Goal: Transaction & Acquisition: Purchase product/service

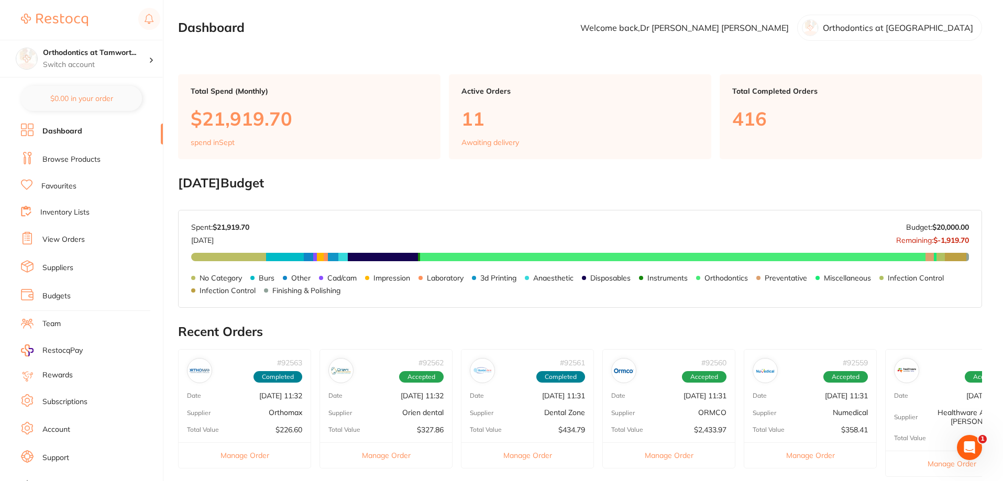
click at [77, 239] on link "View Orders" at bounding box center [63, 240] width 42 height 10
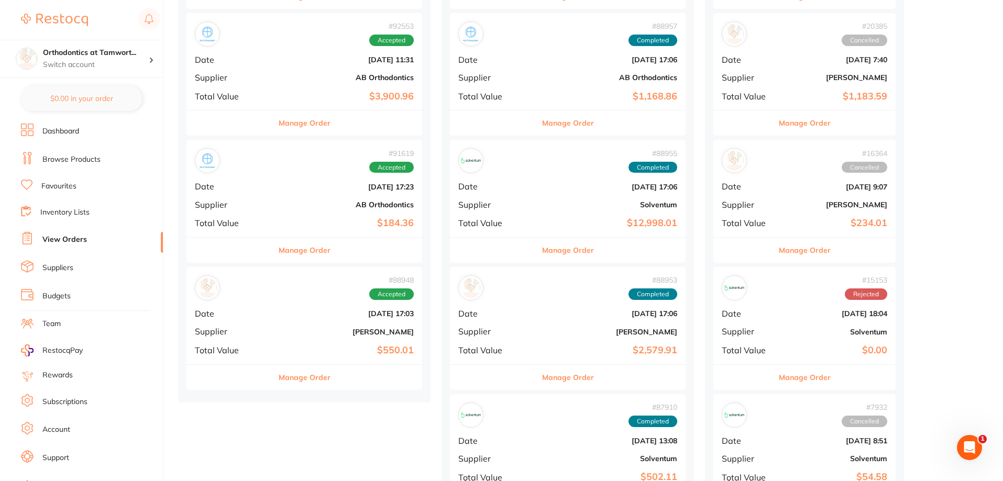
scroll to position [1205, 0]
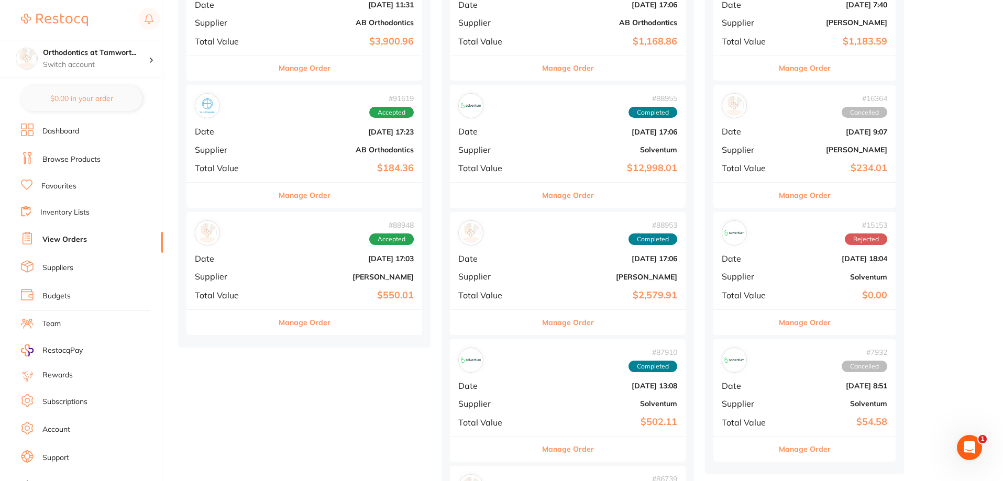
click at [281, 322] on button "Manage Order" at bounding box center [305, 322] width 52 height 25
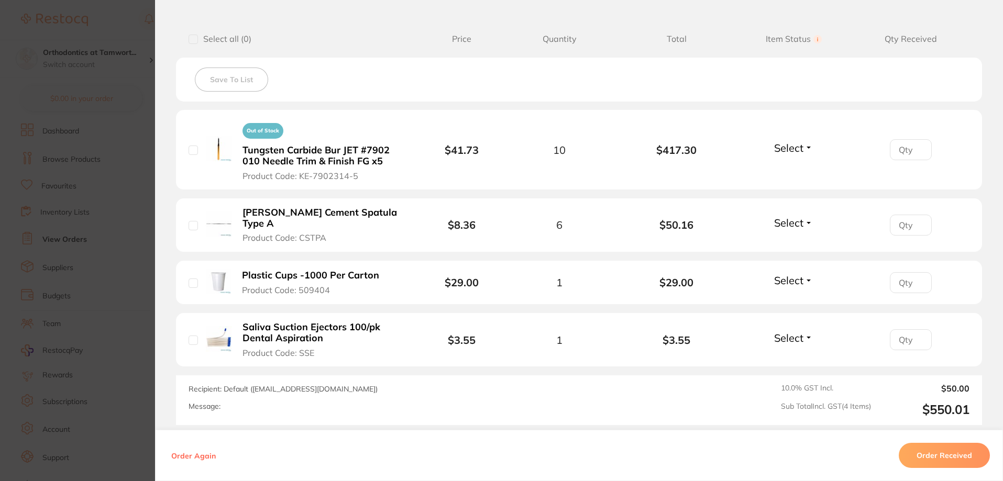
scroll to position [262, 0]
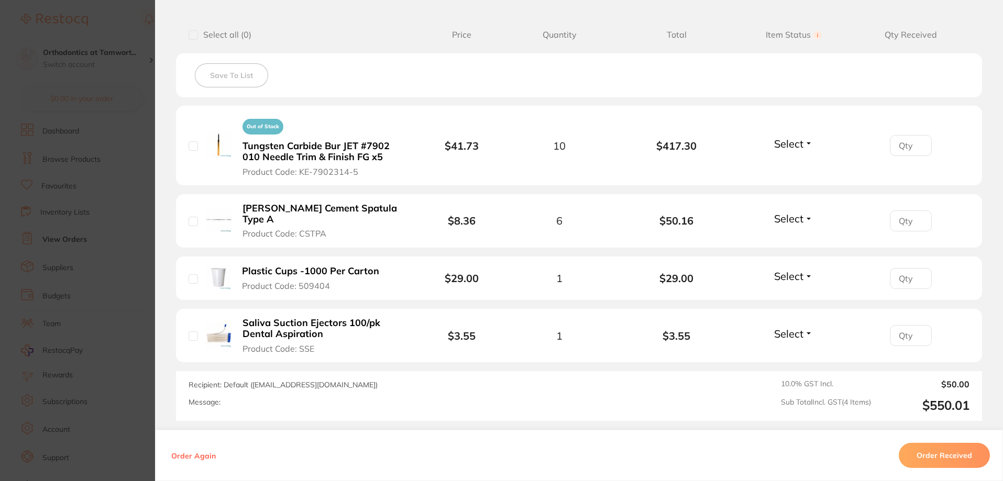
click at [964, 460] on button "Order Received" at bounding box center [944, 455] width 91 height 25
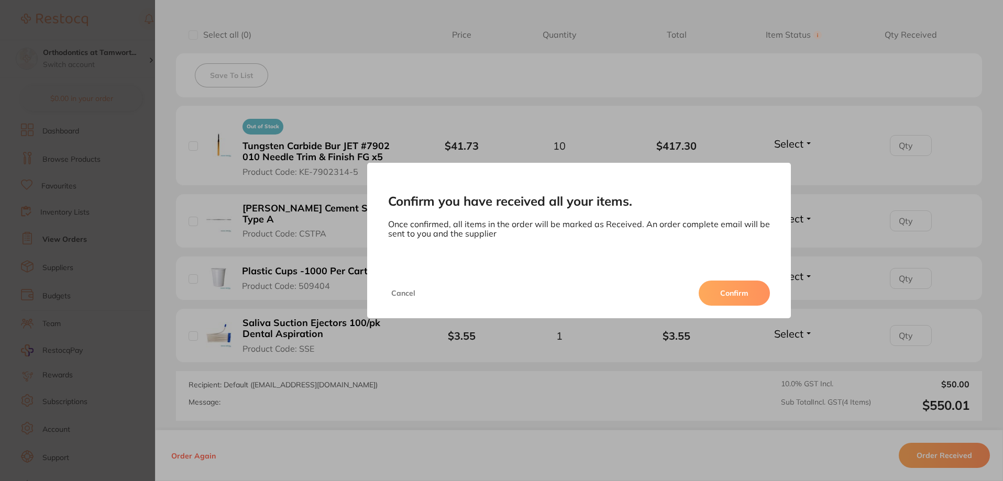
click at [721, 294] on button "Confirm" at bounding box center [734, 293] width 71 height 25
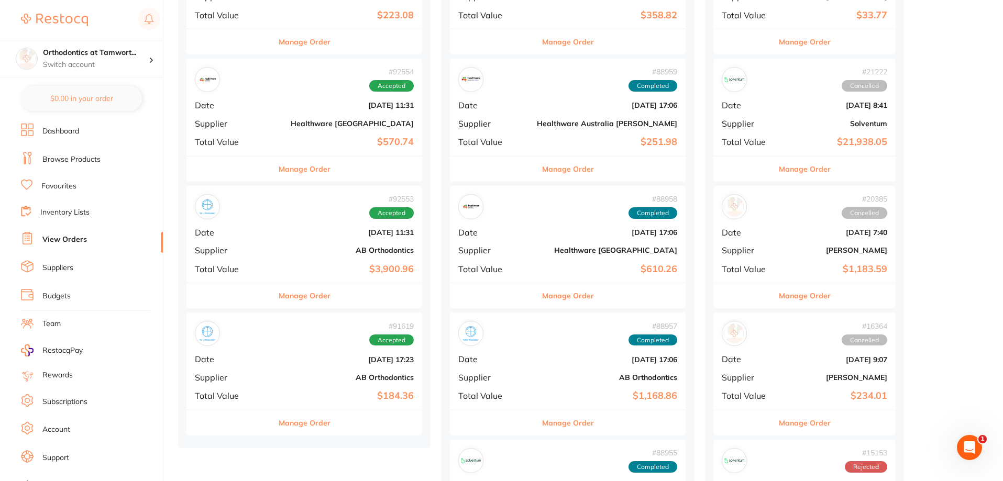
scroll to position [995, 0]
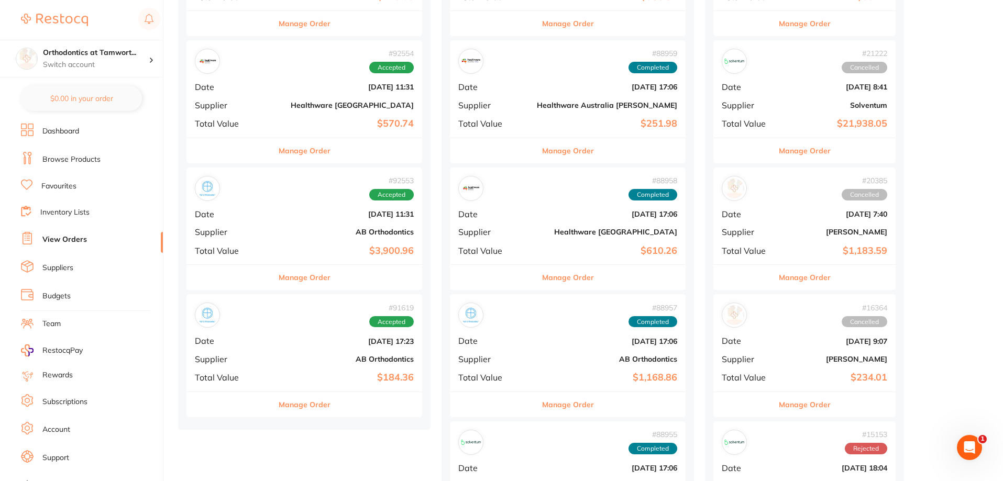
click at [279, 407] on button "Manage Order" at bounding box center [305, 404] width 52 height 25
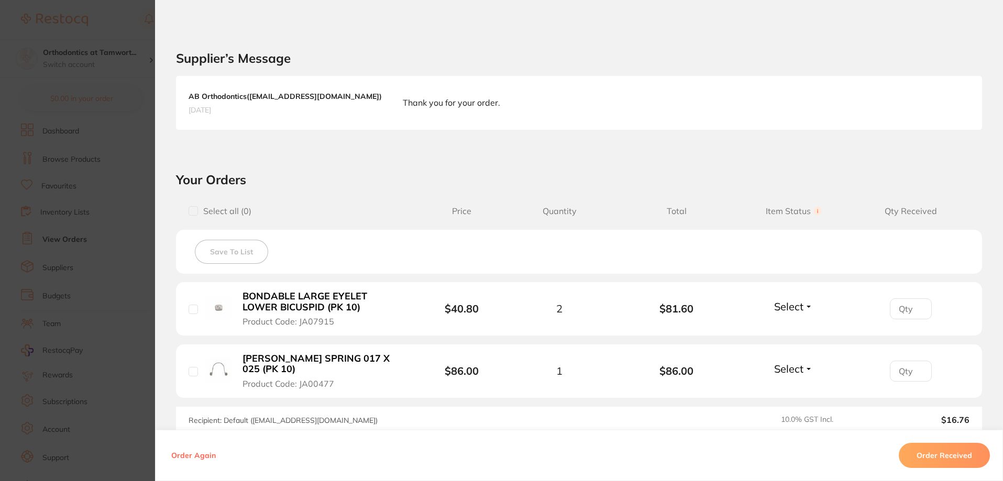
scroll to position [262, 0]
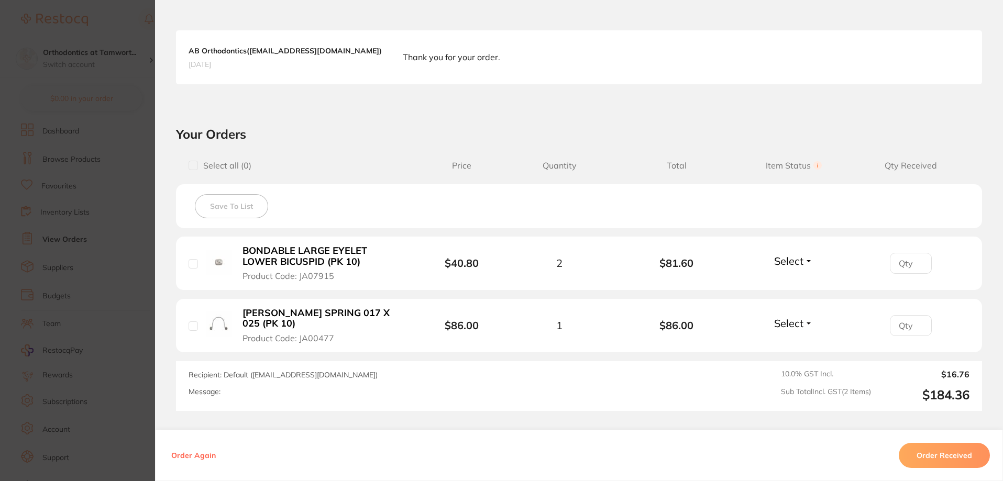
click at [125, 323] on section "Order ID: Restocq- 91619 Order Information Accepted Order Order Date [DATE] 17:…" at bounding box center [501, 240] width 1003 height 481
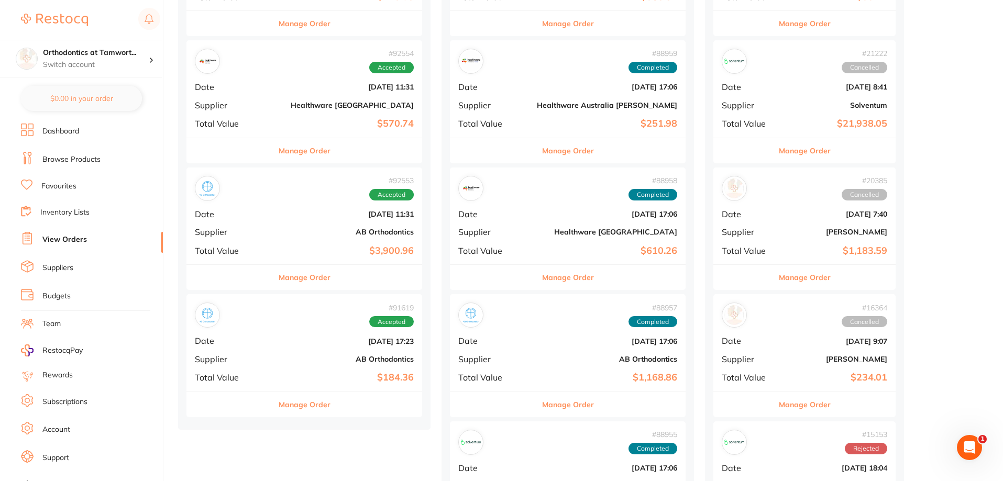
click at [286, 277] on button "Manage Order" at bounding box center [305, 277] width 52 height 25
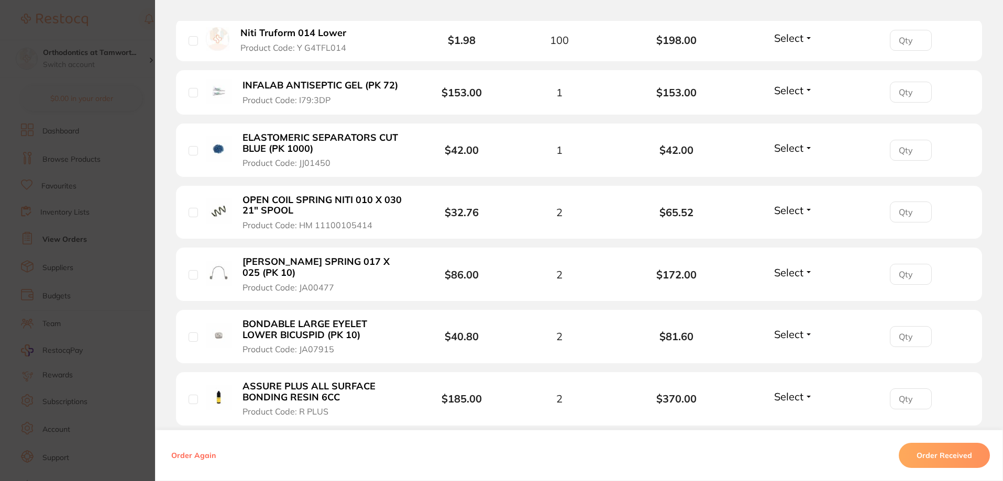
scroll to position [471, 0]
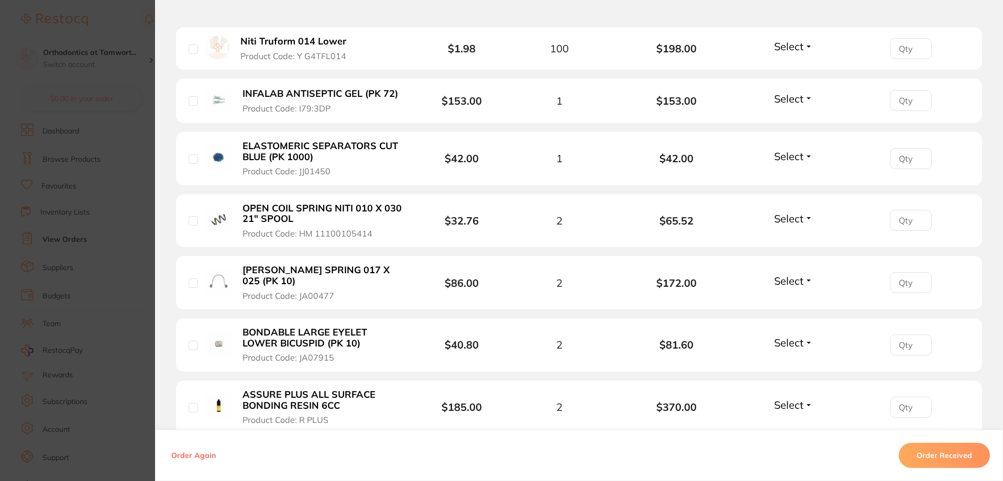
click at [797, 282] on span "Select" at bounding box center [788, 280] width 29 height 13
click at [795, 277] on span "Select" at bounding box center [788, 280] width 29 height 13
click at [791, 317] on span "Back Order" at bounding box center [794, 320] width 32 height 8
click at [787, 344] on span "Select" at bounding box center [788, 342] width 29 height 13
click at [795, 379] on span "Back Order" at bounding box center [794, 382] width 32 height 8
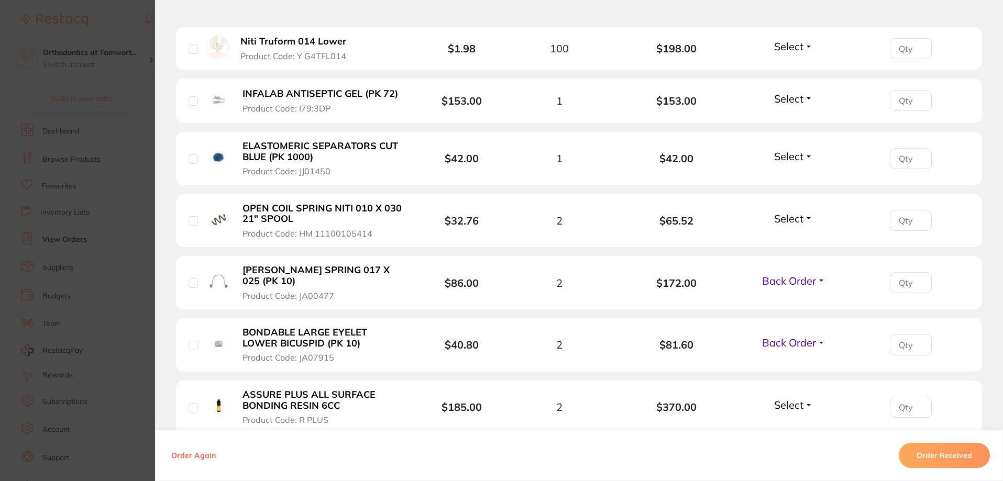
click at [111, 187] on section "Order ID: Restocq- 92553 Order Information 2 Back Orders Accepted Order Order D…" at bounding box center [501, 240] width 1003 height 481
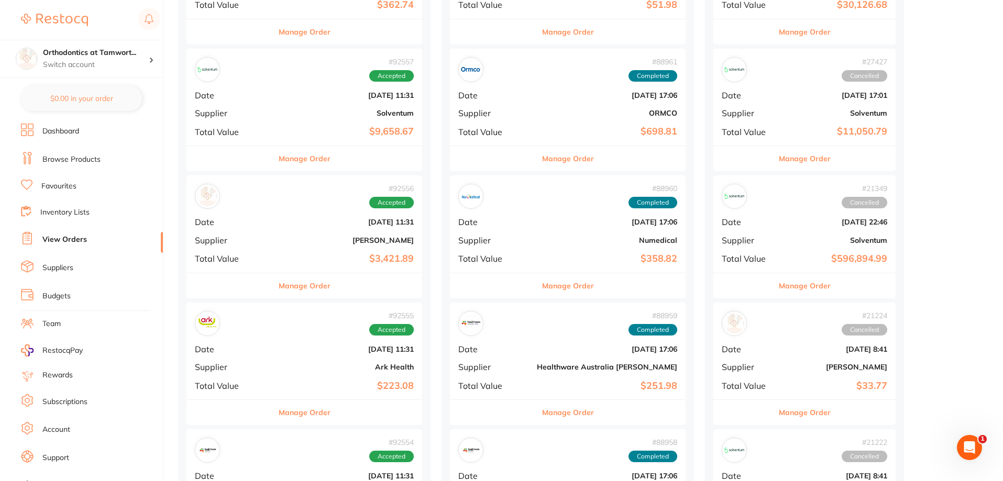
scroll to position [576, 0]
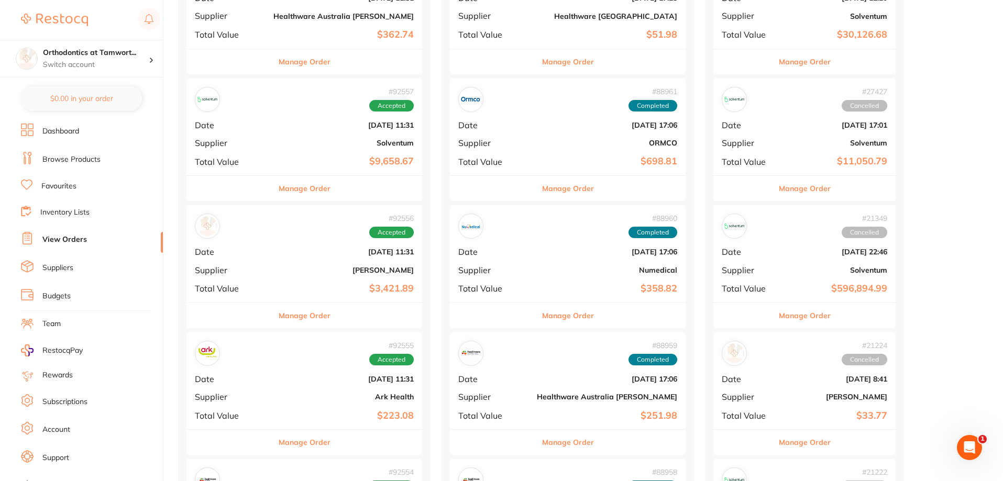
click at [279, 313] on button "Manage Order" at bounding box center [305, 315] width 52 height 25
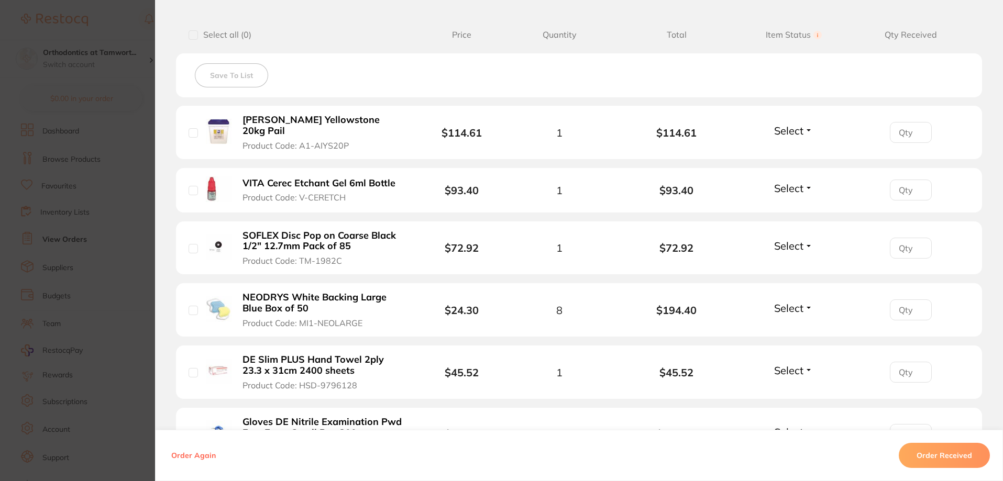
scroll to position [314, 0]
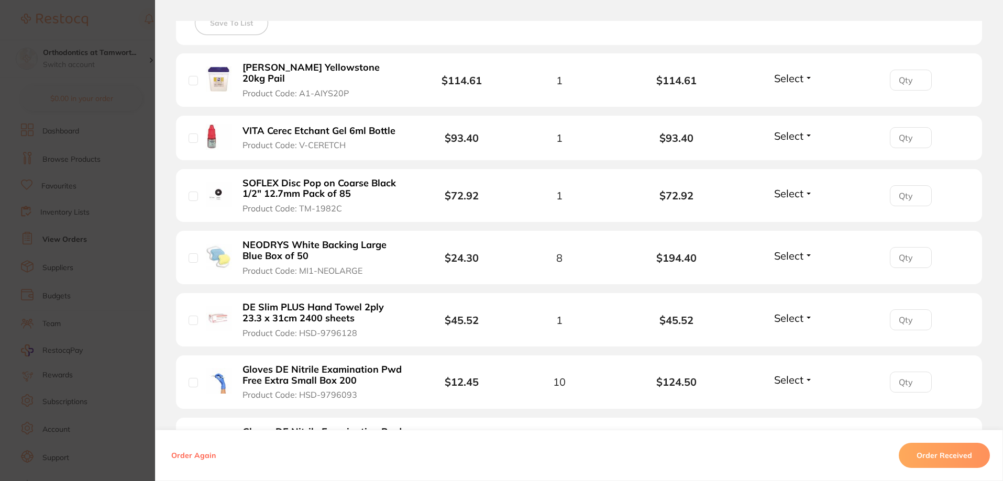
click at [799, 133] on span "Select" at bounding box center [788, 135] width 29 height 13
click at [801, 118] on li "VITA Cerec Etchant Gel 6ml Bottle Product Code: V-CERETCH $93.40 1 $93.40 Selec…" at bounding box center [579, 138] width 806 height 45
click at [800, 129] on span "Select" at bounding box center [788, 135] width 29 height 13
click at [788, 171] on span "Back Order" at bounding box center [794, 175] width 32 height 8
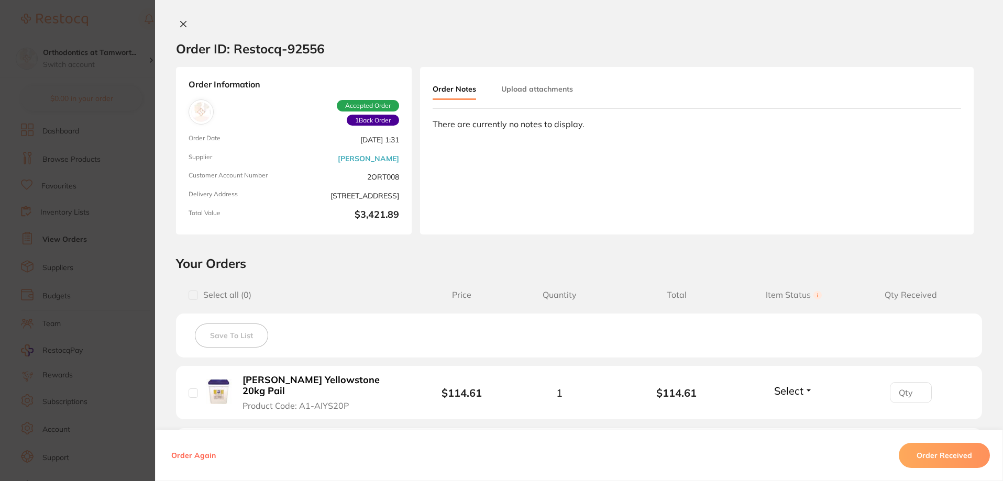
scroll to position [0, 0]
click at [124, 217] on section "Order ID: Restocq- 92556 Order Information 1 Back Order Accepted Order Order Da…" at bounding box center [501, 240] width 1003 height 481
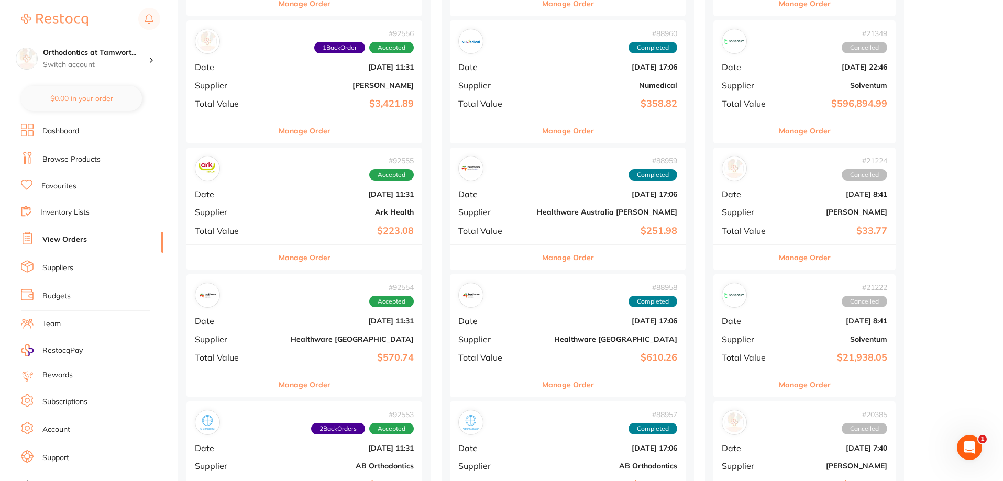
scroll to position [786, 0]
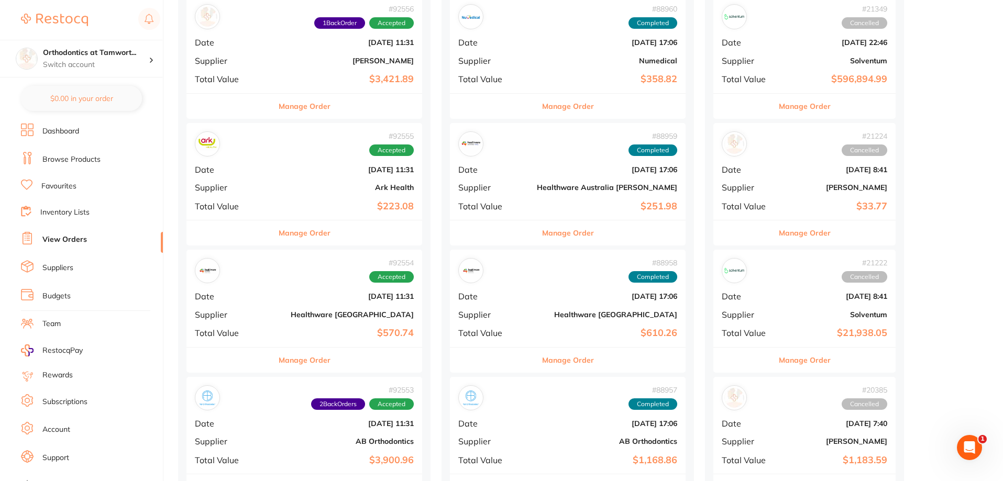
click at [282, 363] on button "Manage Order" at bounding box center [305, 360] width 52 height 25
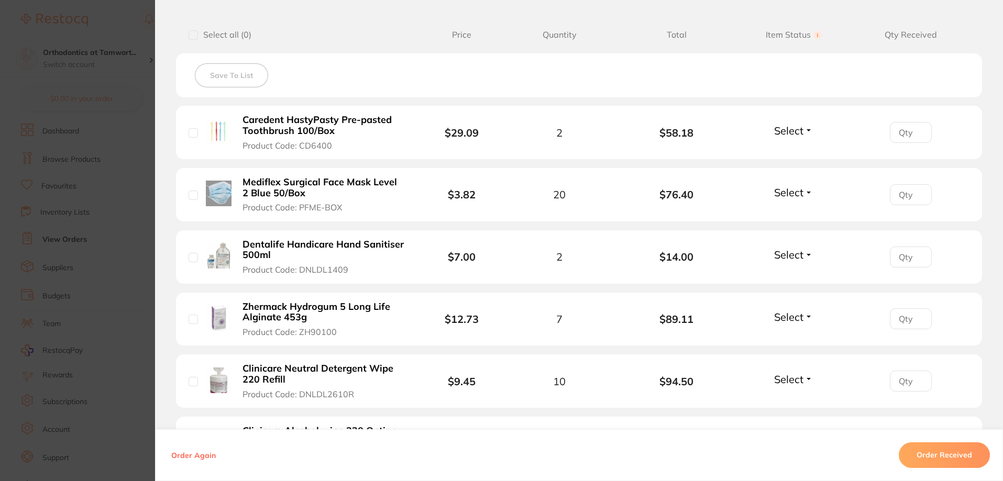
scroll to position [419, 0]
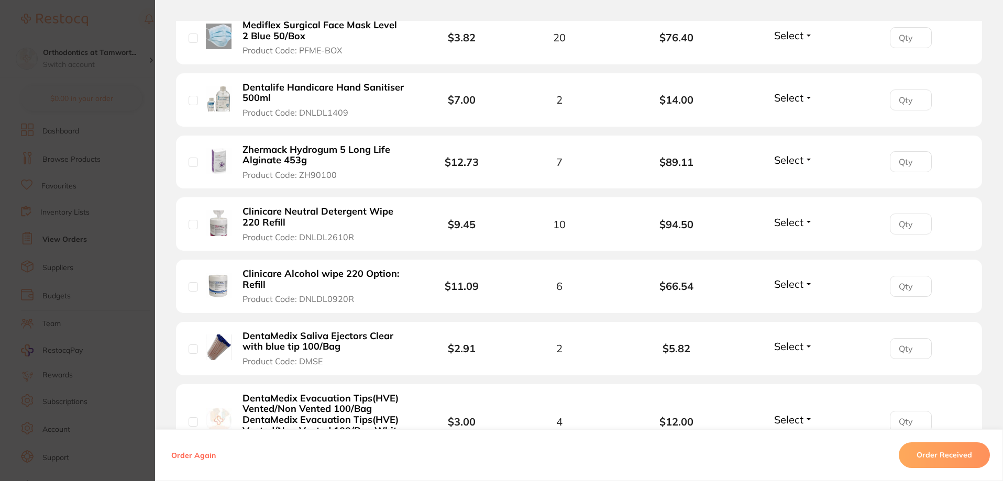
click at [147, 306] on section "Order ID: Restocq- 92554 Order Information Accepted Order Order Date [DATE] 11:…" at bounding box center [501, 240] width 1003 height 481
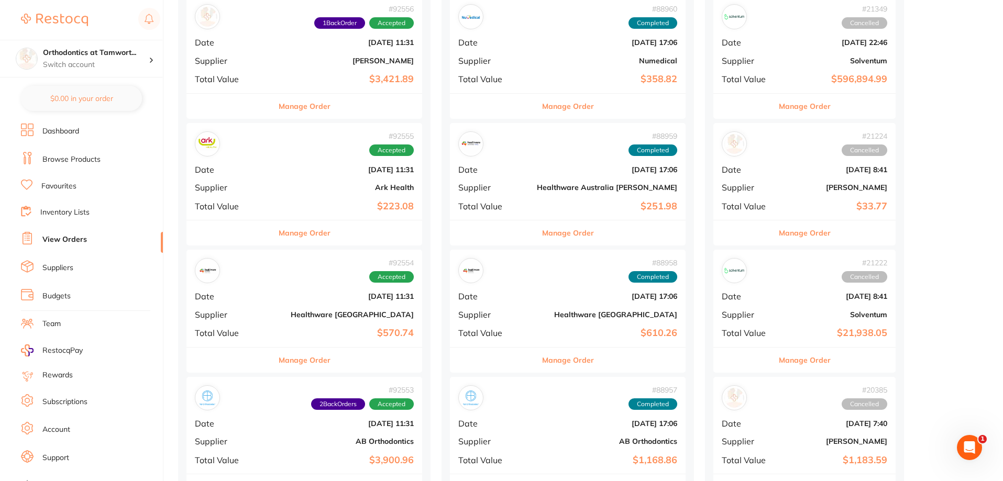
click at [280, 232] on button "Manage Order" at bounding box center [305, 232] width 52 height 25
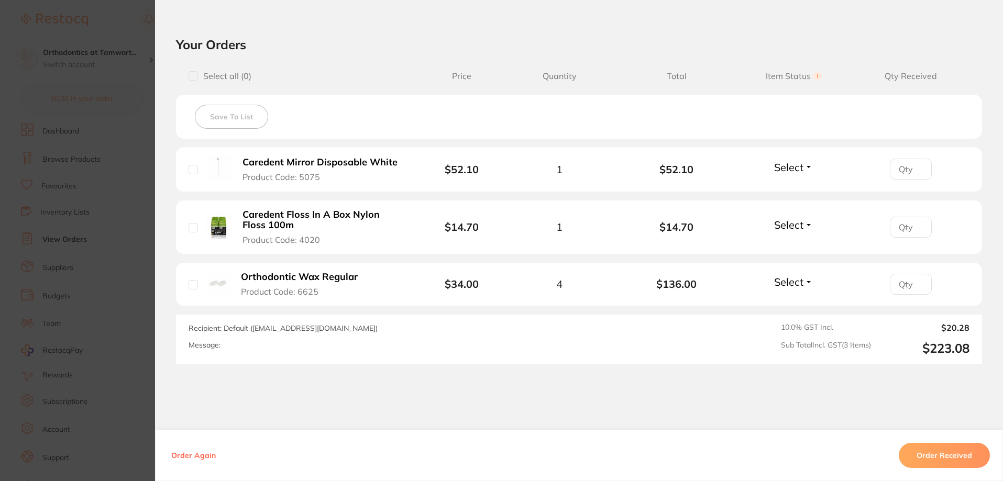
scroll to position [367, 0]
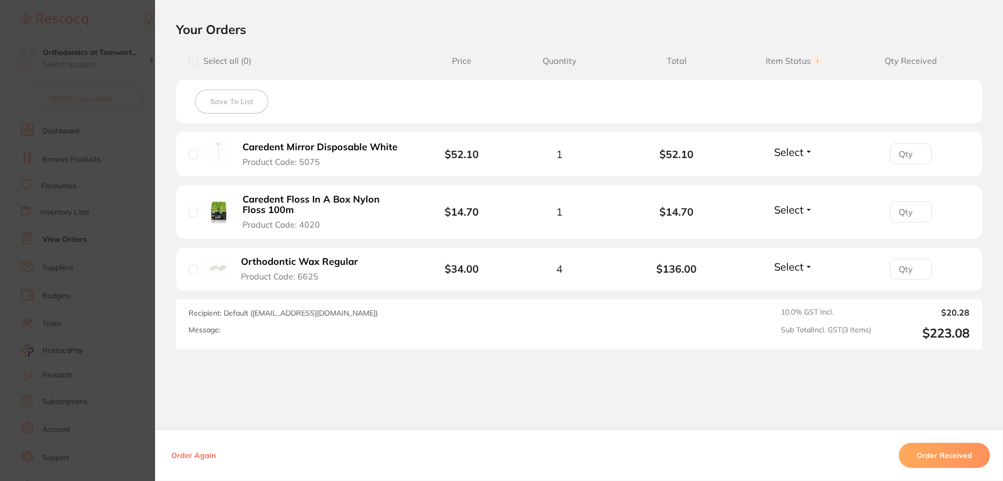
click at [779, 211] on span "Select" at bounding box center [788, 209] width 29 height 13
click at [782, 251] on span "Back Order" at bounding box center [794, 249] width 32 height 8
click at [619, 110] on div "Save To List" at bounding box center [579, 102] width 806 height 44
click at [124, 103] on section "Order ID: Restocq- 92555 Order Information 1 Back Order Accepted Order Order Da…" at bounding box center [501, 240] width 1003 height 481
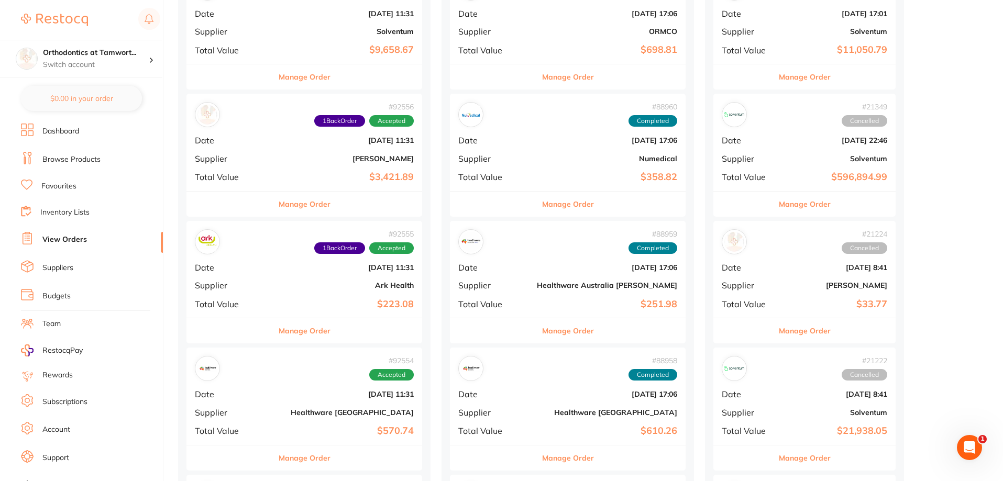
scroll to position [681, 0]
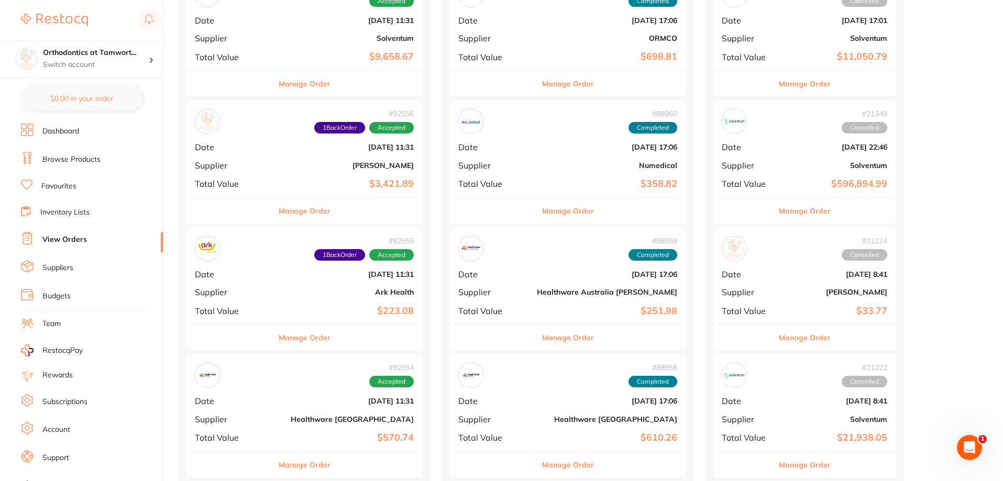
click at [279, 207] on button "Manage Order" at bounding box center [305, 210] width 52 height 25
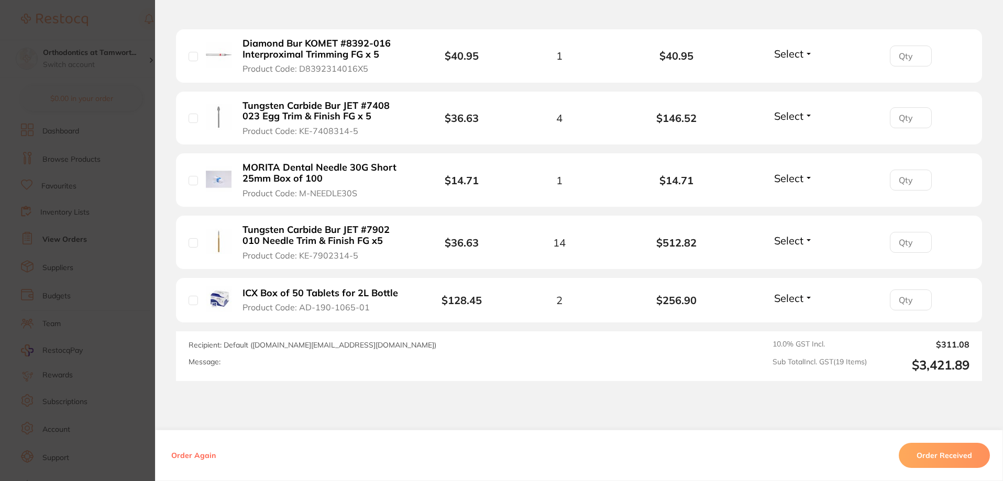
scroll to position [1247, 0]
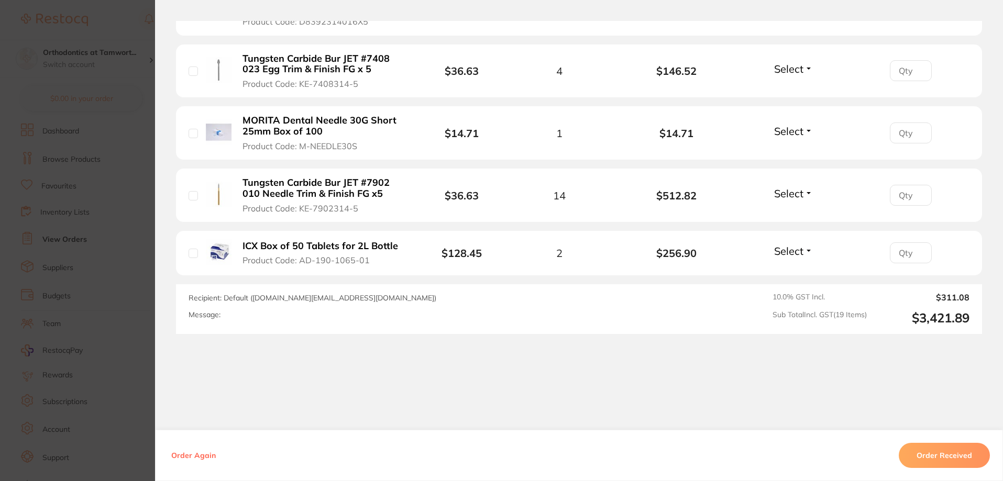
drag, startPoint x: 158, startPoint y: 234, endPoint x: 149, endPoint y: 234, distance: 9.4
click at [128, 229] on section "Order ID: Restocq- 92556 Order Information 1 Back Order Accepted Order Order Da…" at bounding box center [501, 240] width 1003 height 481
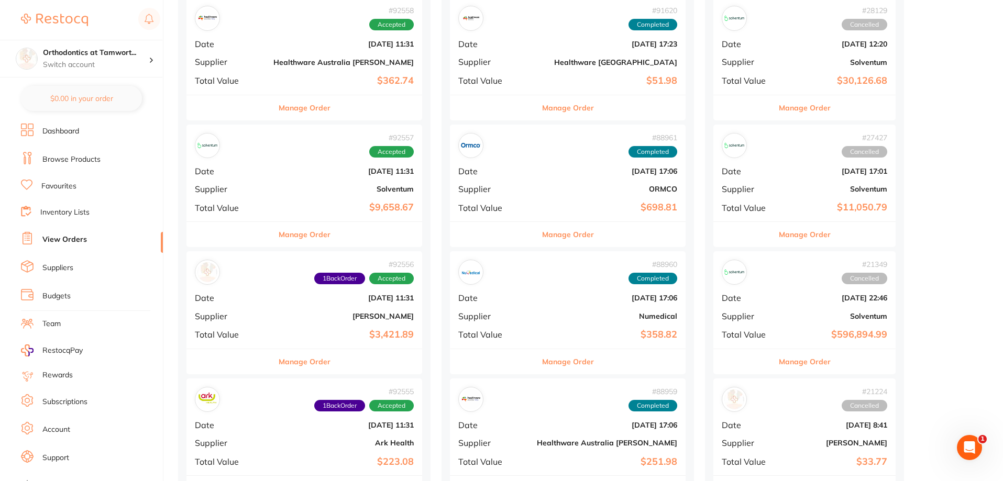
scroll to position [524, 0]
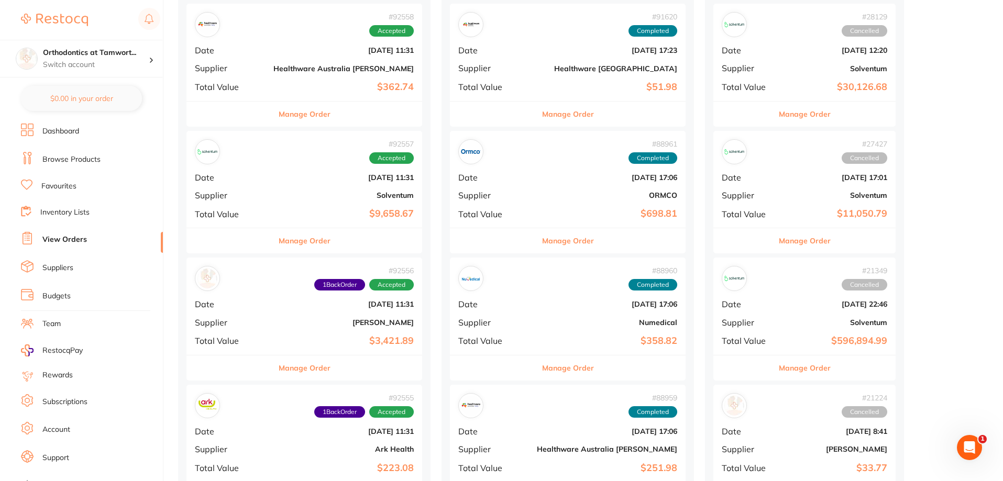
click at [281, 240] on button "Manage Order" at bounding box center [305, 240] width 52 height 25
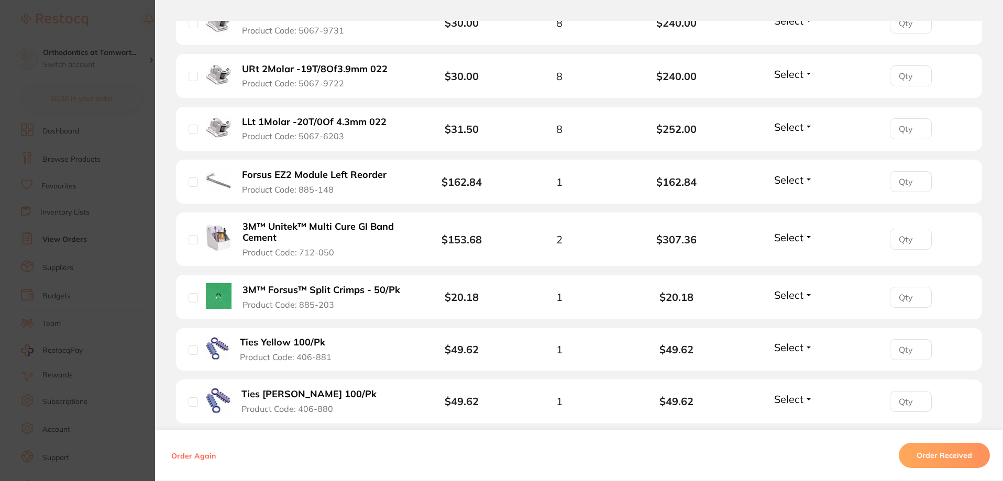
scroll to position [733, 0]
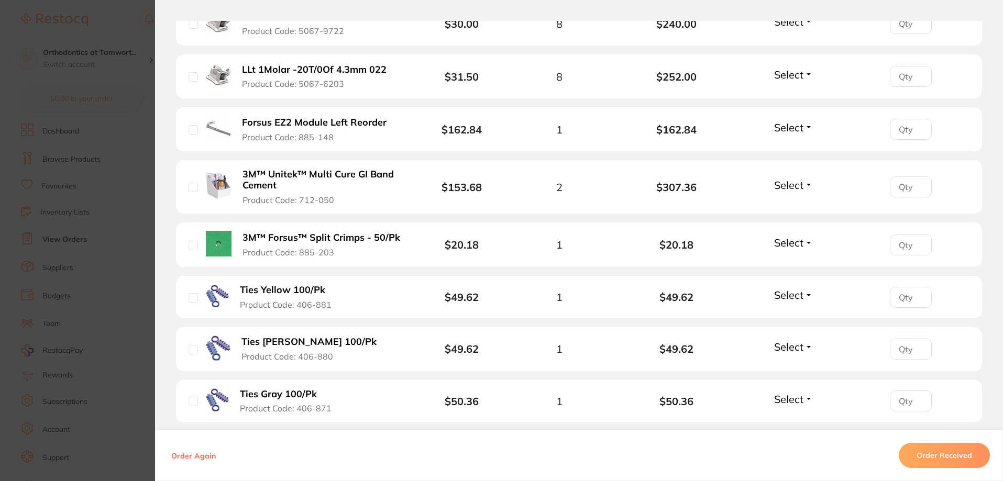
click at [796, 242] on span "Select" at bounding box center [788, 242] width 29 height 13
click at [793, 281] on span "Back Order" at bounding box center [794, 282] width 32 height 8
click at [146, 185] on section "Order ID: Restocq- 92557 Order Information 1 Back Order Accepted Order Order Da…" at bounding box center [501, 240] width 1003 height 481
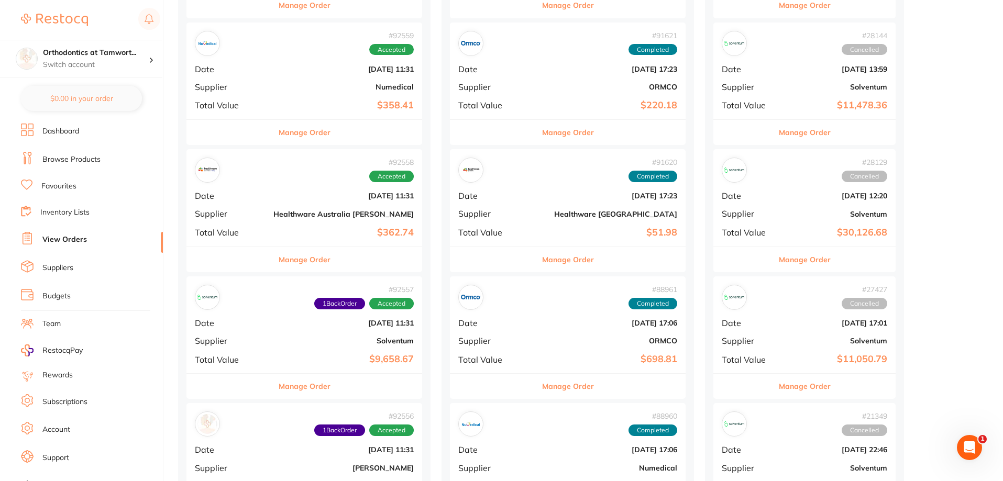
scroll to position [367, 0]
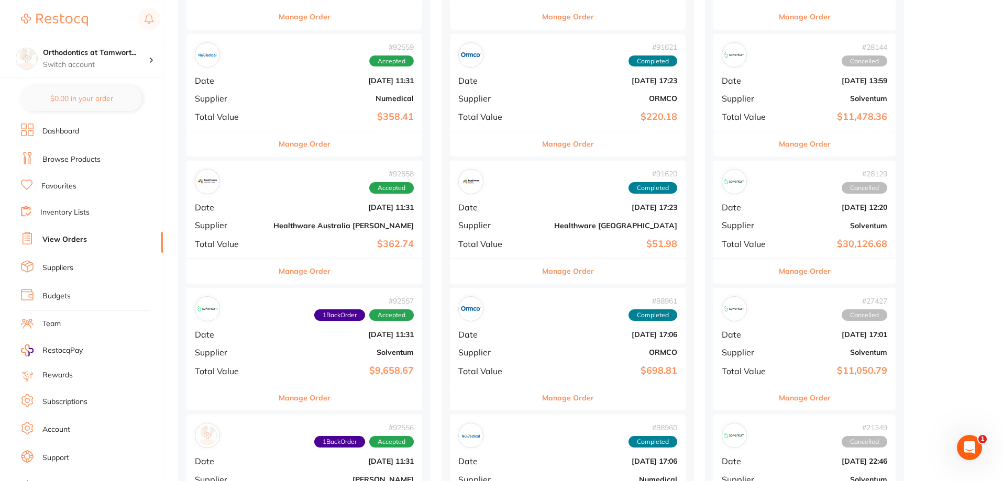
click at [282, 272] on button "Manage Order" at bounding box center [305, 271] width 52 height 25
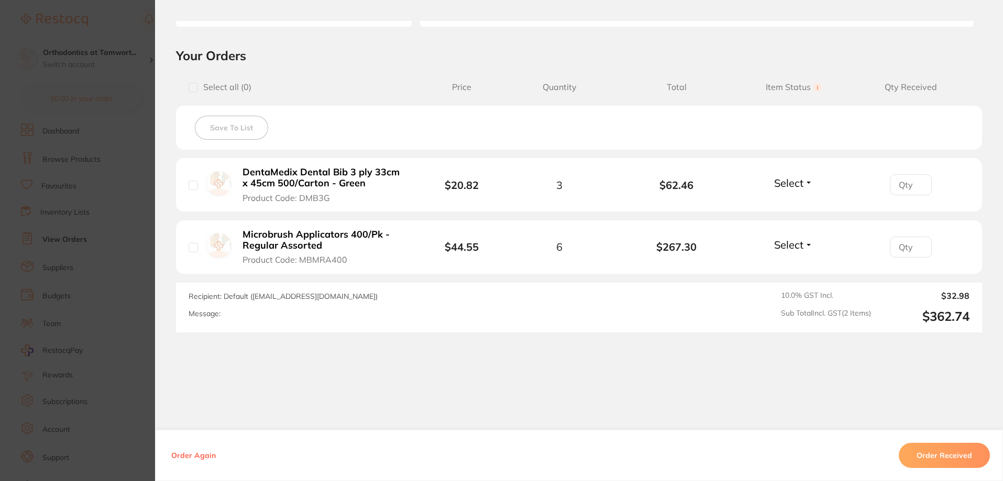
click at [106, 245] on section "Order ID: Restocq- 92558 Order Information Accepted Order Order Date [DATE] 11:…" at bounding box center [501, 240] width 1003 height 481
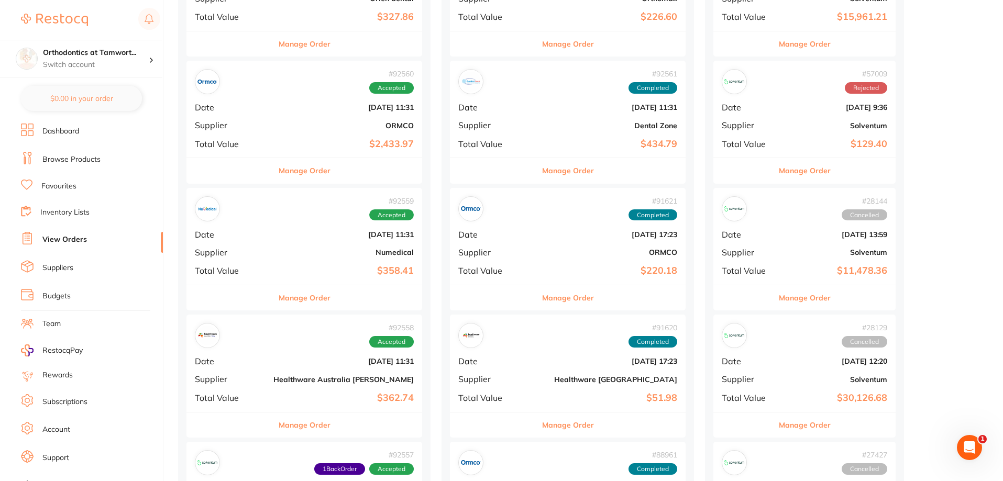
scroll to position [209, 0]
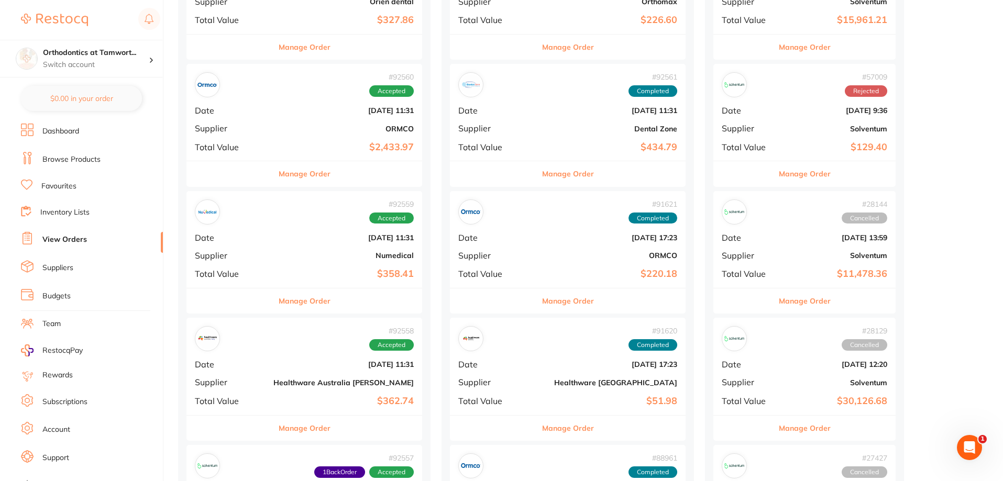
click at [282, 303] on button "Manage Order" at bounding box center [305, 301] width 52 height 25
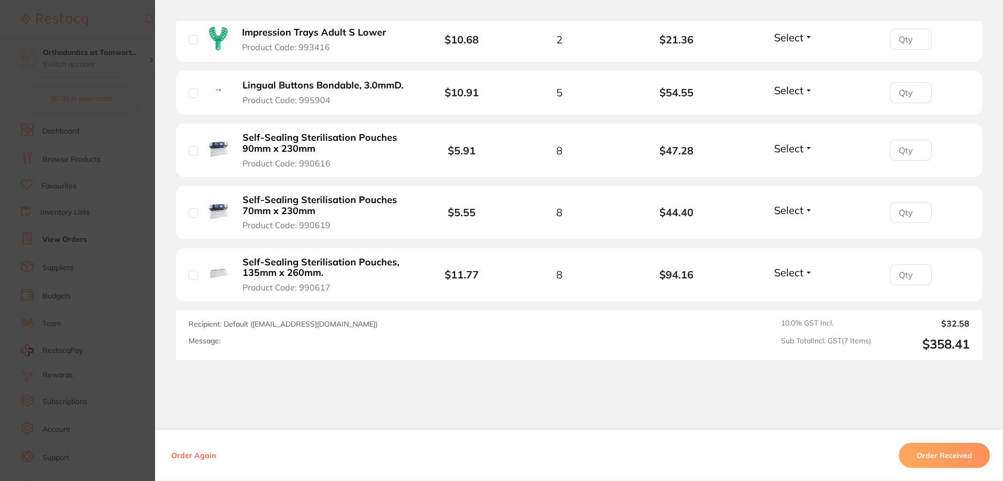
scroll to position [491, 0]
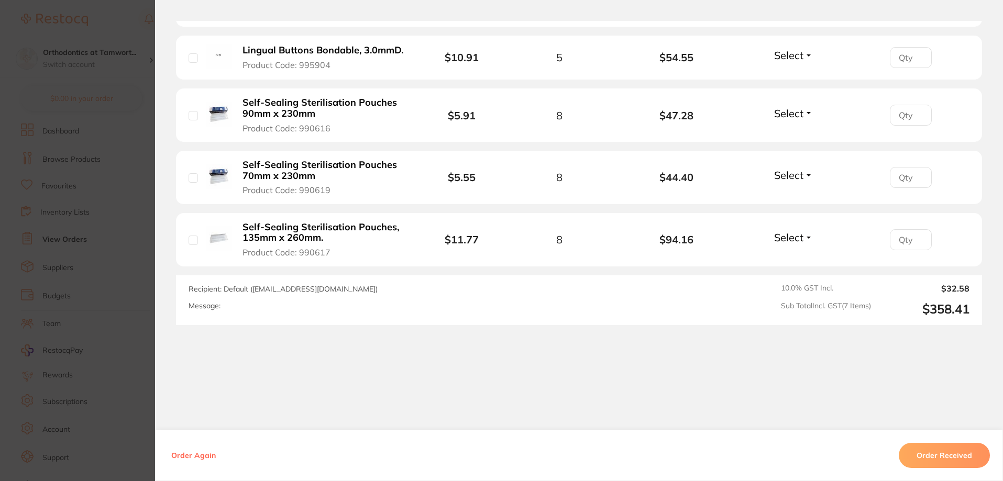
click at [120, 280] on section "Order ID: Restocq- 92559 Order Information Accepted Order Order Date [DATE] 11:…" at bounding box center [501, 240] width 1003 height 481
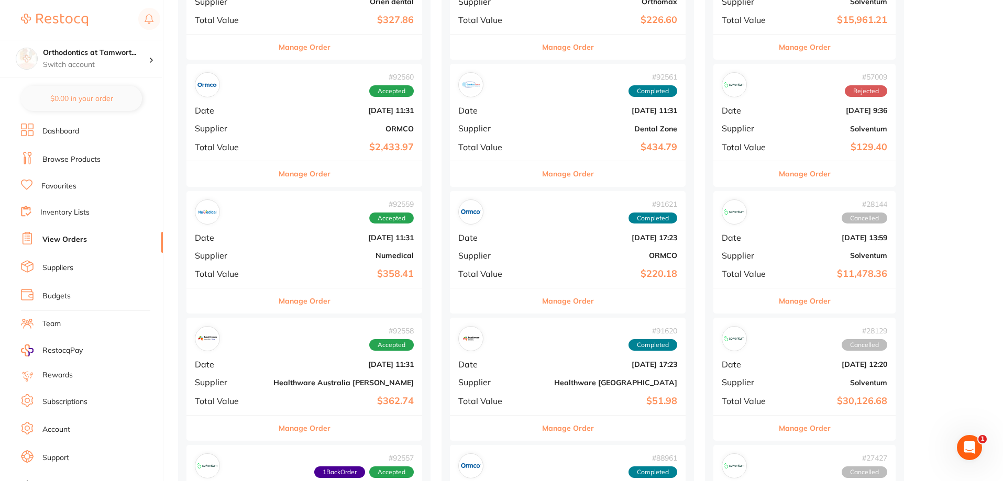
click at [289, 175] on button "Manage Order" at bounding box center [305, 173] width 52 height 25
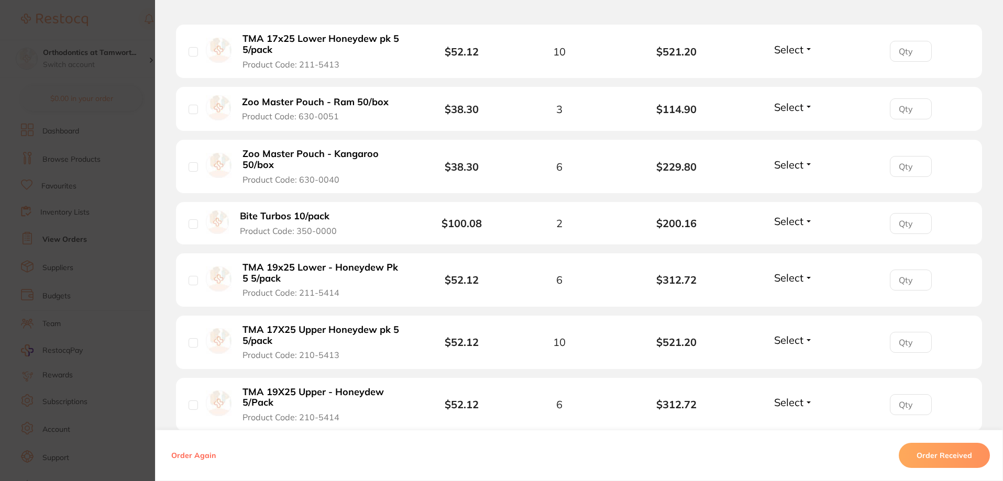
scroll to position [367, 0]
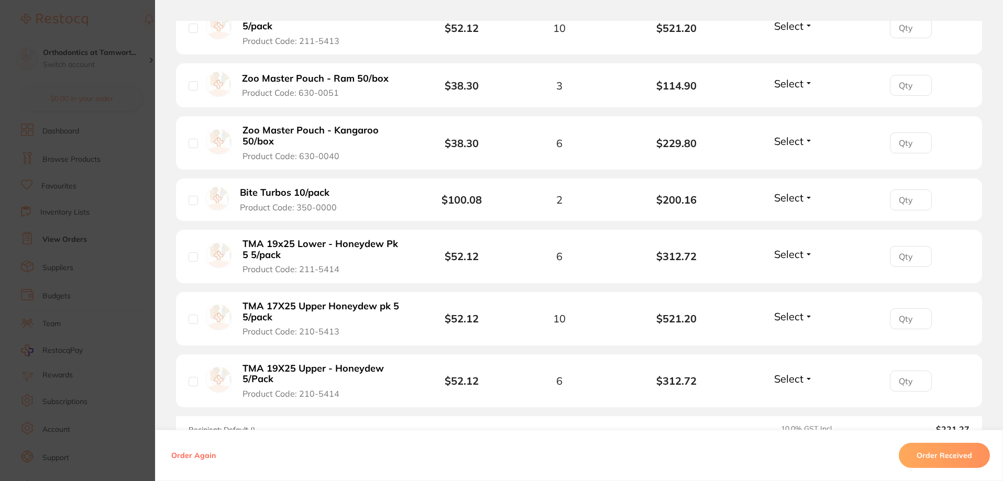
click at [797, 82] on span "Select" at bounding box center [788, 83] width 29 height 13
click at [791, 104] on span "Received" at bounding box center [793, 106] width 27 height 8
click at [791, 138] on span "Select" at bounding box center [788, 141] width 29 height 13
click at [787, 160] on span "Received" at bounding box center [793, 164] width 27 height 8
click at [791, 196] on span "Select" at bounding box center [788, 197] width 29 height 13
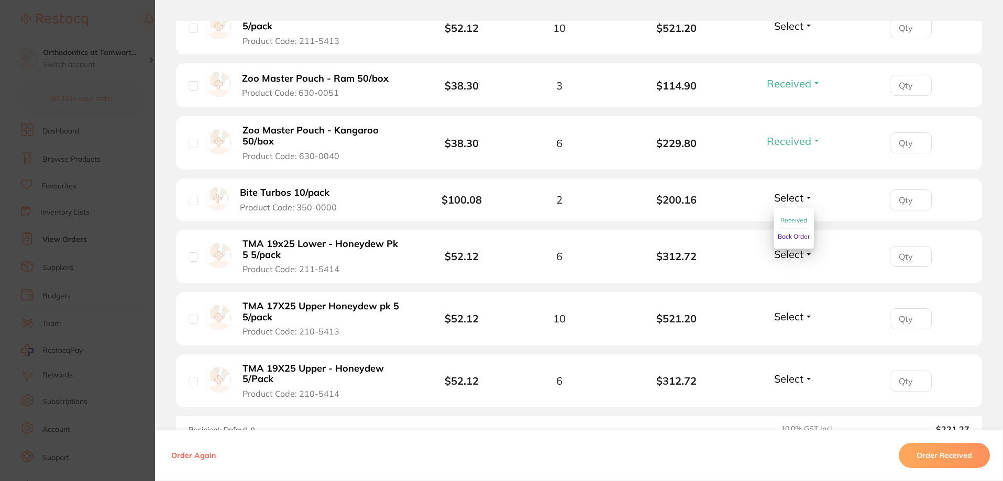
click at [795, 218] on span "Received" at bounding box center [793, 220] width 27 height 8
click at [787, 316] on span "Select" at bounding box center [788, 316] width 29 height 13
click at [788, 355] on span "Back Order" at bounding box center [794, 355] width 32 height 8
click at [917, 323] on input "0" at bounding box center [911, 318] width 42 height 21
type input "0"
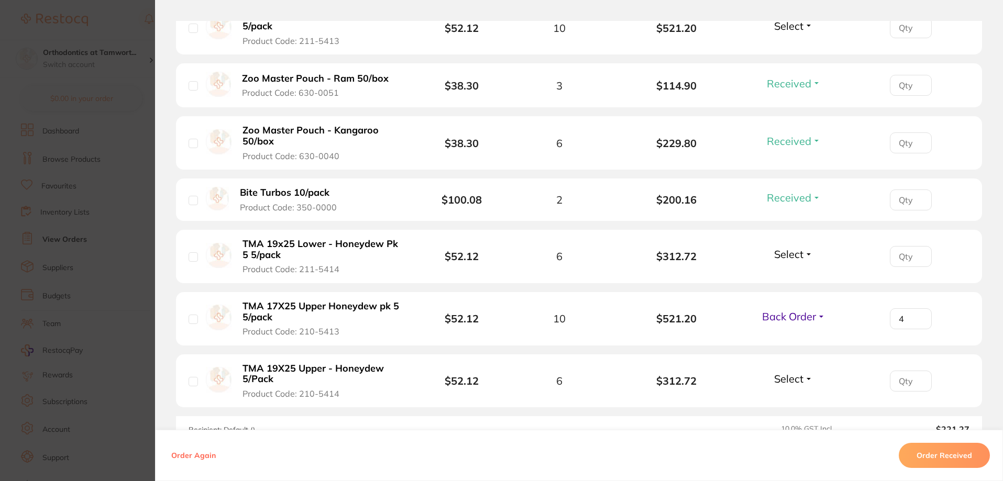
type input "4"
click at [949, 318] on div "4" at bounding box center [910, 318] width 117 height 21
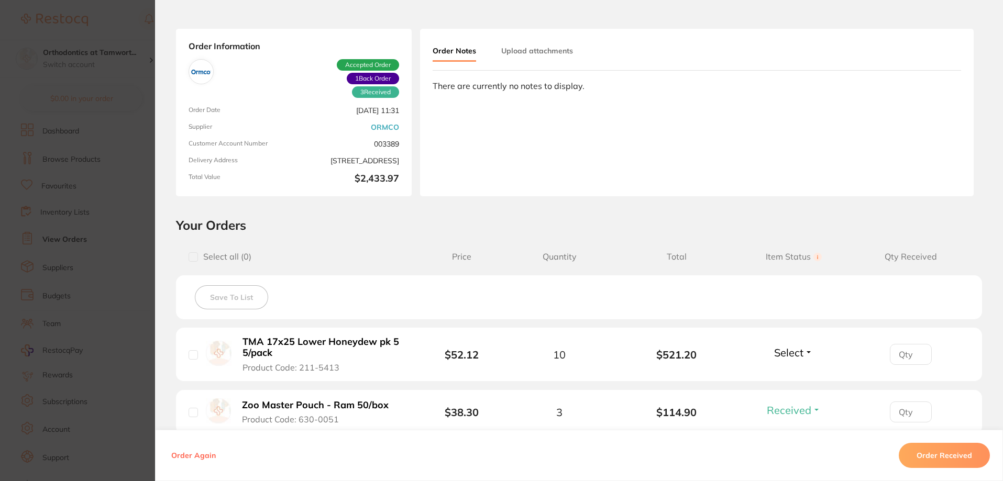
scroll to position [37, 0]
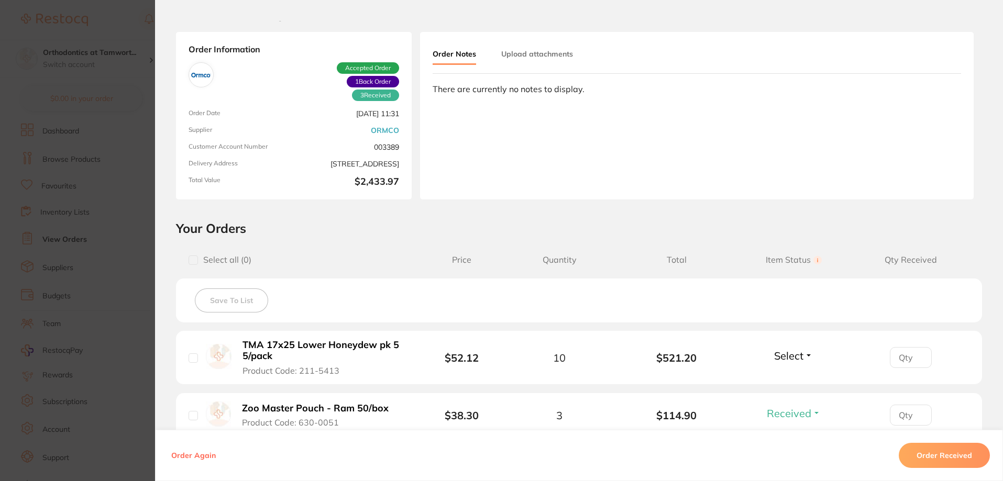
click at [58, 109] on section "Order ID: Restocq- 92560 Order Information 3 Received 1 Back Order Accepted Ord…" at bounding box center [501, 240] width 1003 height 481
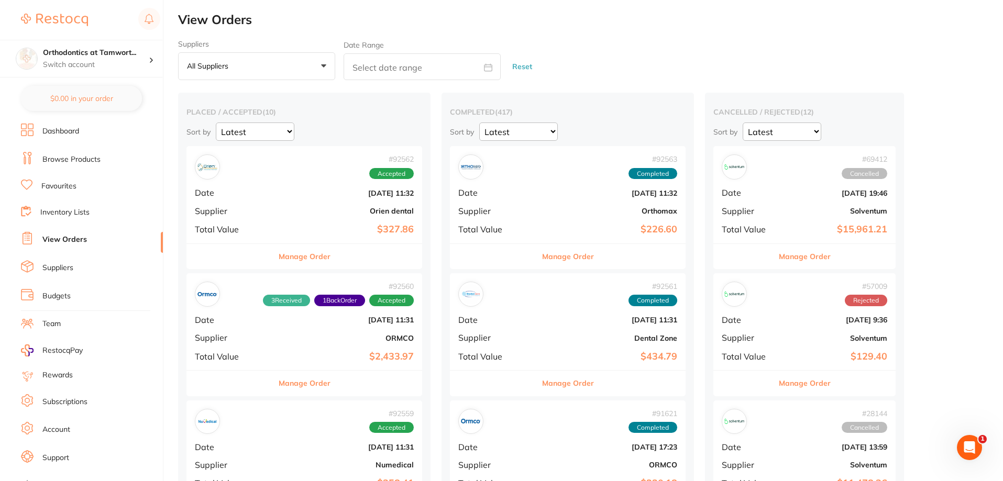
click at [285, 251] on button "Manage Order" at bounding box center [305, 256] width 52 height 25
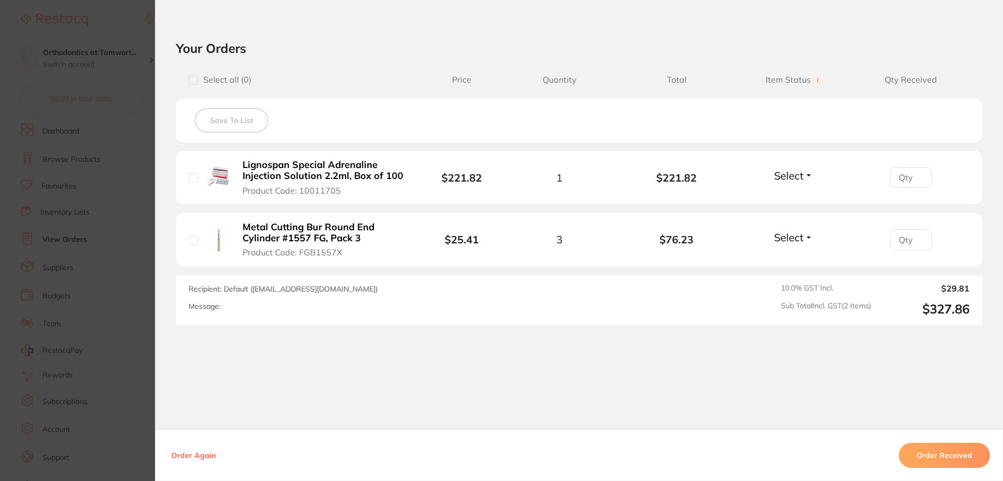
click at [113, 207] on section "Order ID: Restocq- 92562 Order Information Accepted Order Order Date [DATE] 11:…" at bounding box center [501, 240] width 1003 height 481
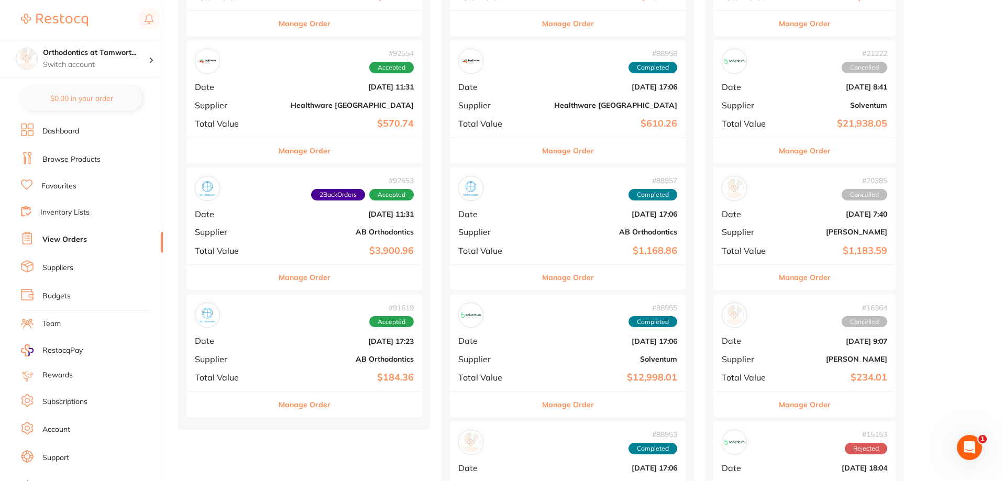
scroll to position [1047, 0]
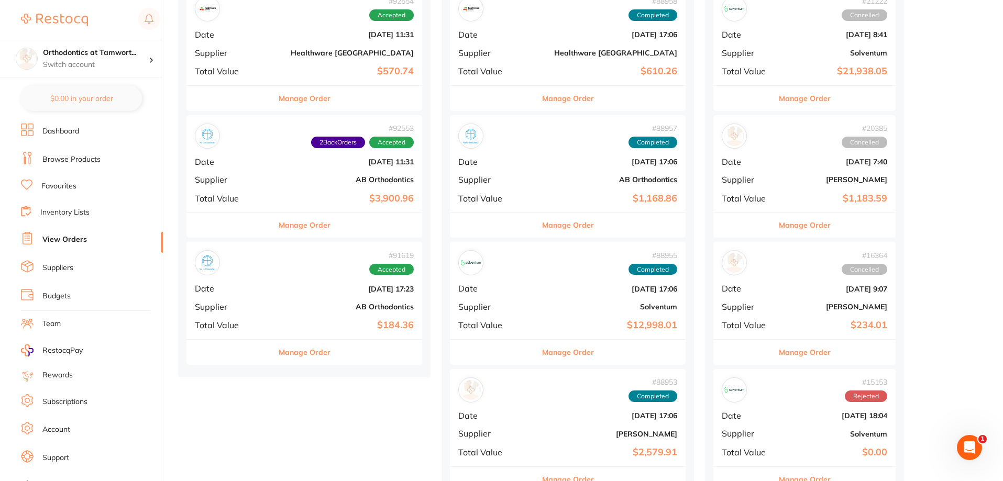
click at [295, 349] on button "Manage Order" at bounding box center [305, 352] width 52 height 25
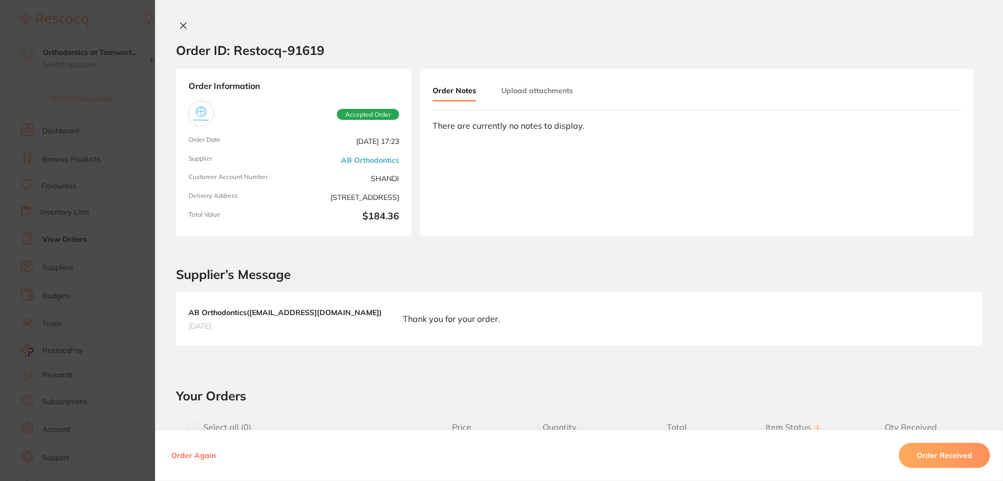
click at [79, 229] on section "Order ID: Restocq- 91619 Order Information Accepted Order Order Date [DATE] 17:…" at bounding box center [501, 240] width 1003 height 481
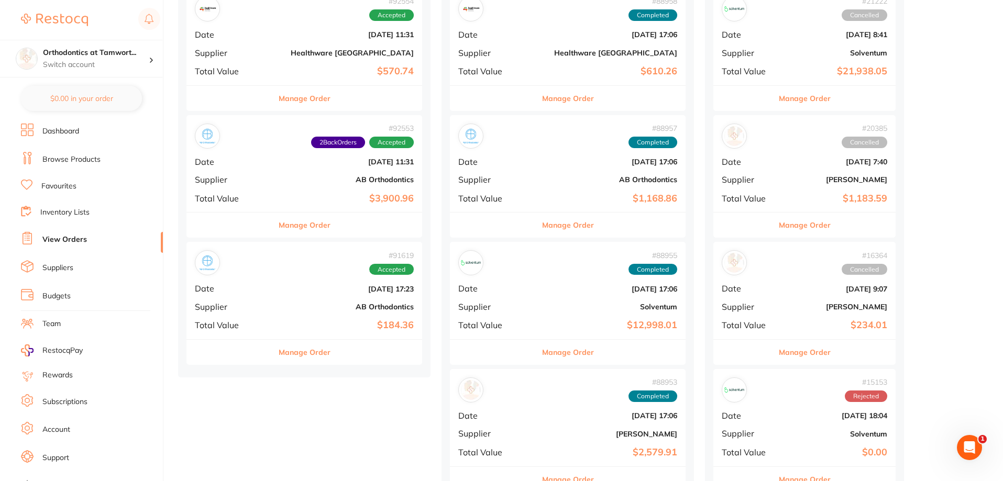
click at [295, 350] on button "Manage Order" at bounding box center [305, 352] width 52 height 25
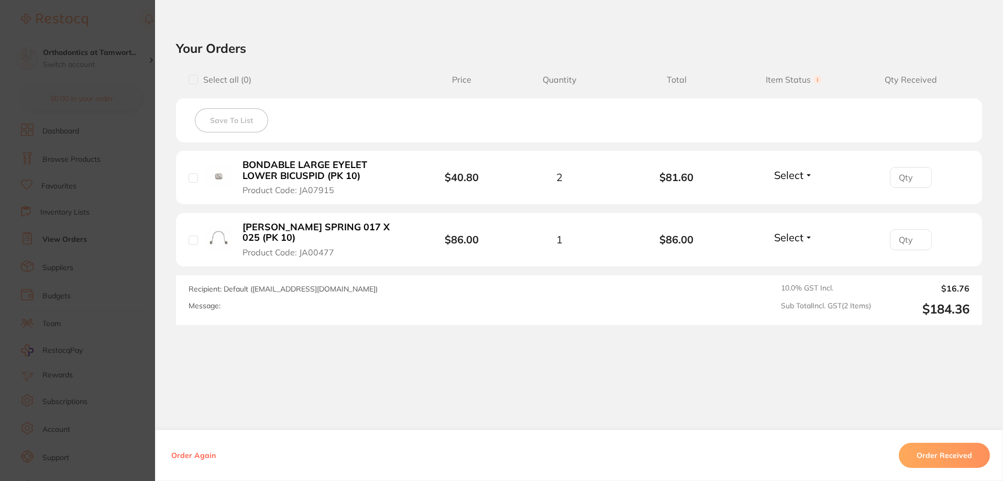
click at [792, 176] on span "Select" at bounding box center [788, 175] width 29 height 13
click at [785, 213] on li "WARREN TORQUING SPRING 017 X 025 (PK 10) Product Code: JA00477 $86.00 1 $86.00 …" at bounding box center [579, 240] width 806 height 54
click at [788, 181] on span "Select" at bounding box center [788, 175] width 29 height 13
click at [789, 211] on span "Back Order" at bounding box center [794, 214] width 32 height 8
click at [792, 231] on span "Select" at bounding box center [788, 237] width 29 height 13
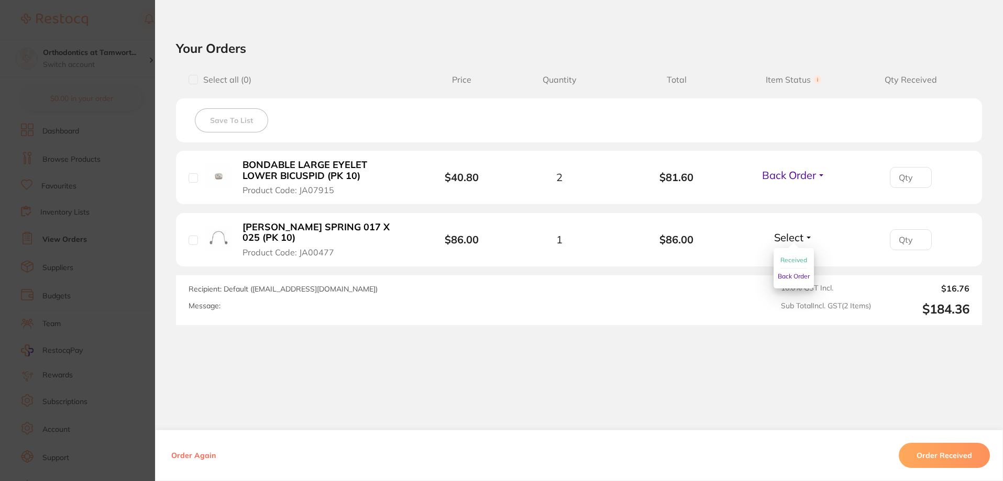
click at [790, 272] on span "Back Order" at bounding box center [794, 276] width 32 height 8
click at [710, 189] on li "BONDABLE LARGE EYELET LOWER BICUSPID (PK 10) Product Code: JA07915 $40.80 2 $81…" at bounding box center [579, 178] width 806 height 54
click at [78, 93] on section "Order ID: Restocq- 91619 Order Information 2 Back Orders Accepted Order Order D…" at bounding box center [501, 240] width 1003 height 481
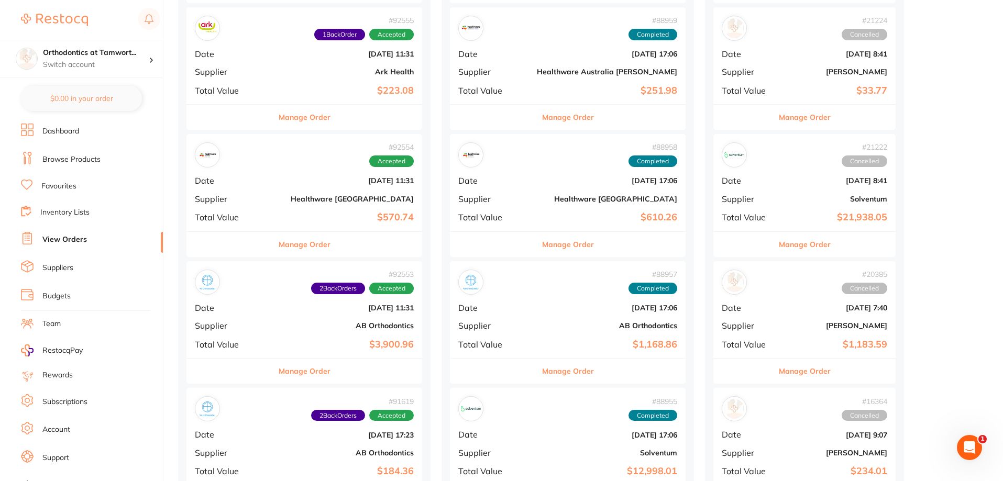
scroll to position [890, 0]
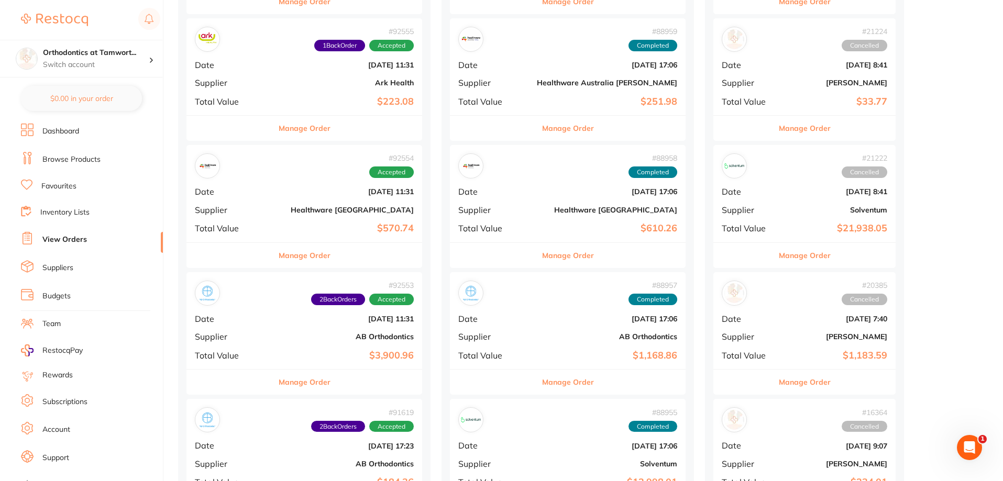
click at [291, 253] on button "Manage Order" at bounding box center [305, 255] width 52 height 25
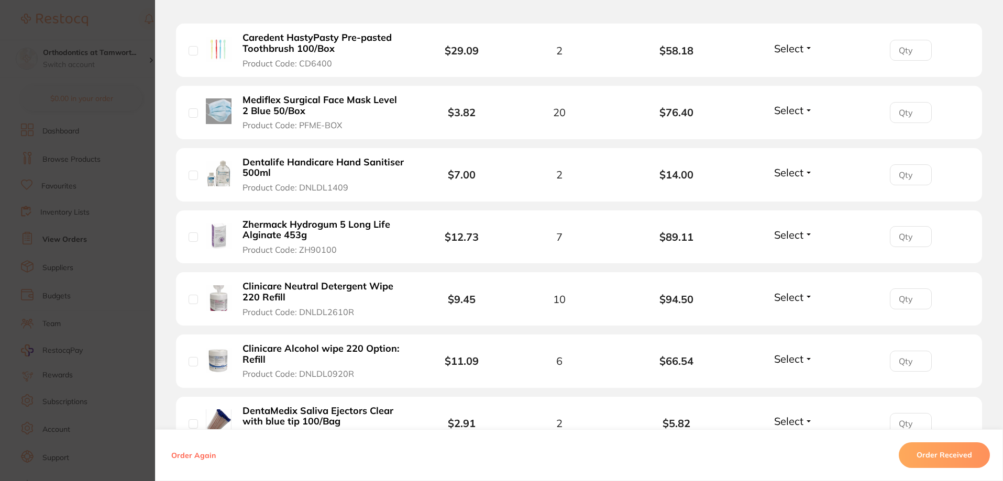
scroll to position [265, 0]
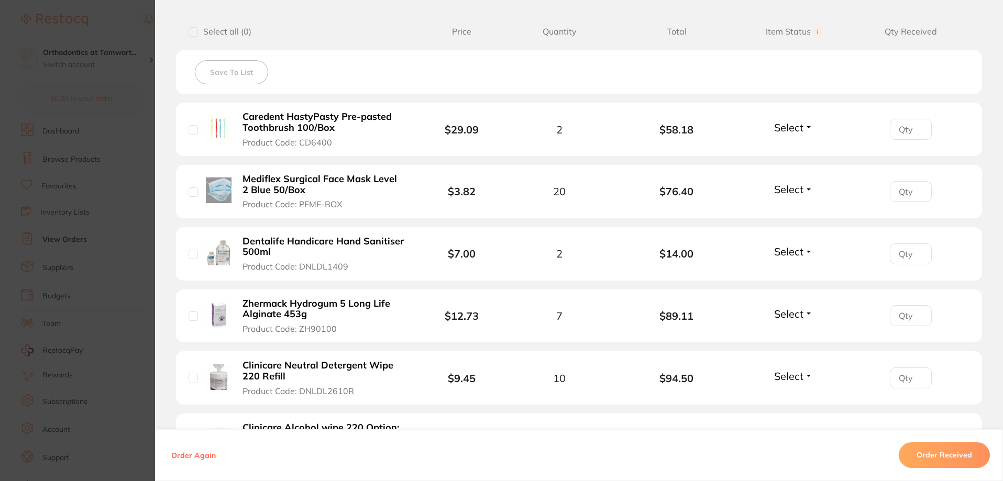
click at [91, 212] on section "Order ID: Restocq- 92554 Order Information Accepted Order Order Date [DATE] 11:…" at bounding box center [501, 240] width 1003 height 481
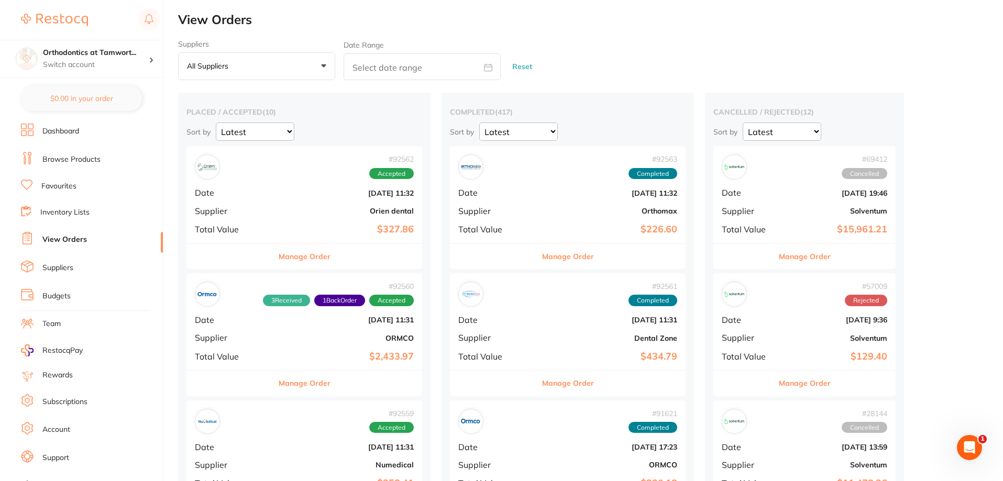
click at [77, 134] on link "Dashboard" at bounding box center [60, 131] width 37 height 10
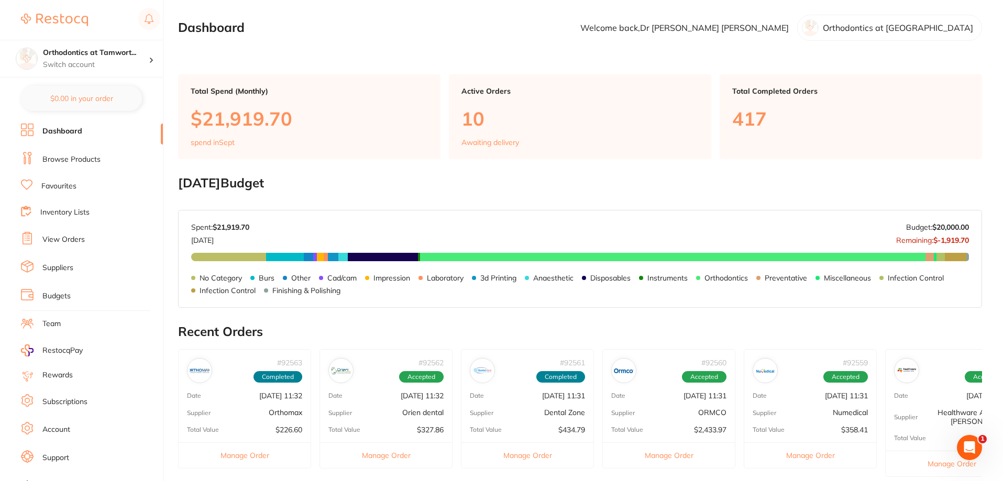
click at [70, 213] on link "Inventory Lists" at bounding box center [64, 212] width 49 height 10
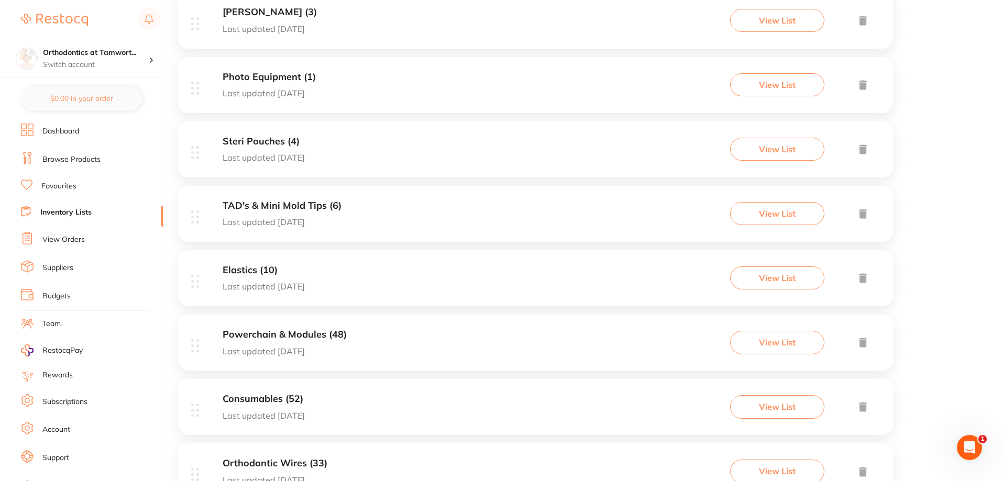
scroll to position [471, 0]
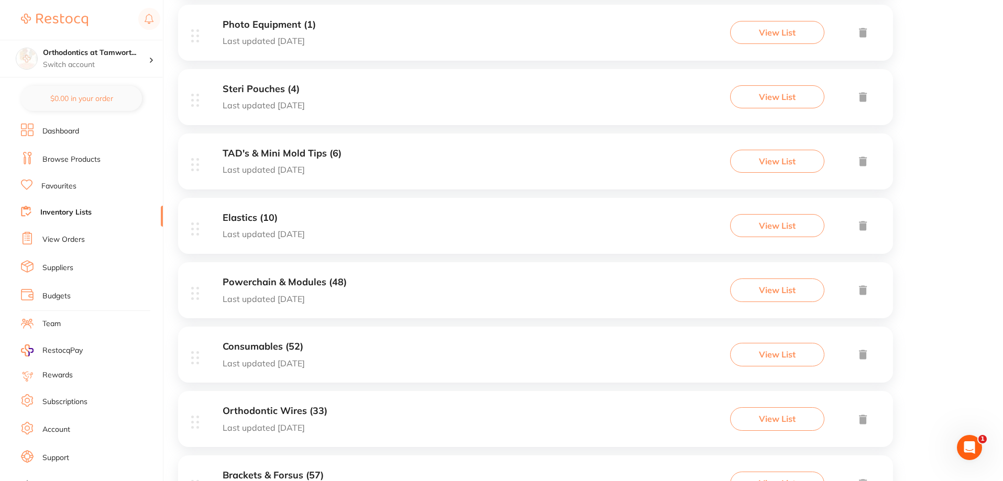
click at [297, 357] on div "Consumables (52) Last updated 5 days ago" at bounding box center [264, 354] width 82 height 27
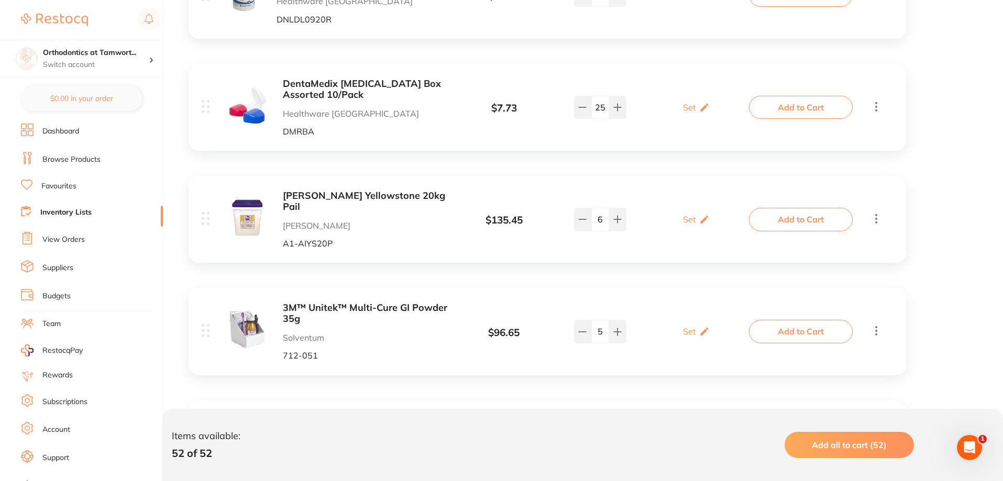
scroll to position [329, 0]
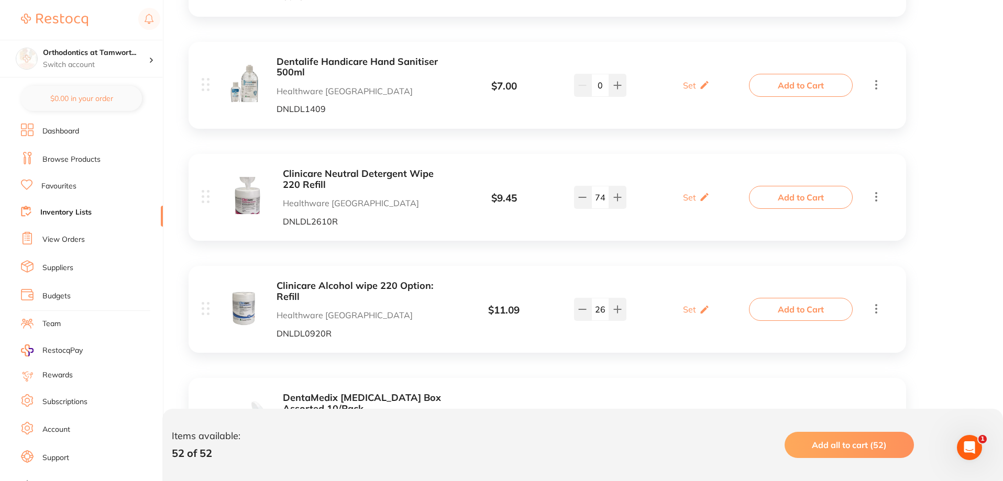
click at [86, 146] on ul "Dashboard Browse Products Favourites Inventory Lists View Orders Suppliers Budg…" at bounding box center [92, 304] width 142 height 361
click at [77, 123] on section "Orthodontics at Tamwort... Switch account Orthodontics at Tamworth $0.00 in you…" at bounding box center [81, 240] width 163 height 481
click at [73, 128] on link "Dashboard" at bounding box center [60, 131] width 37 height 10
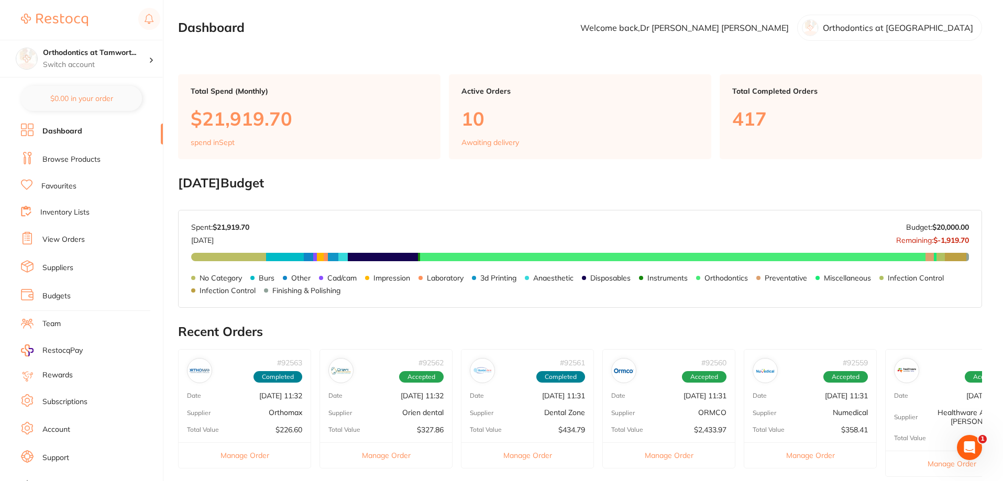
click at [82, 163] on link "Browse Products" at bounding box center [71, 159] width 58 height 10
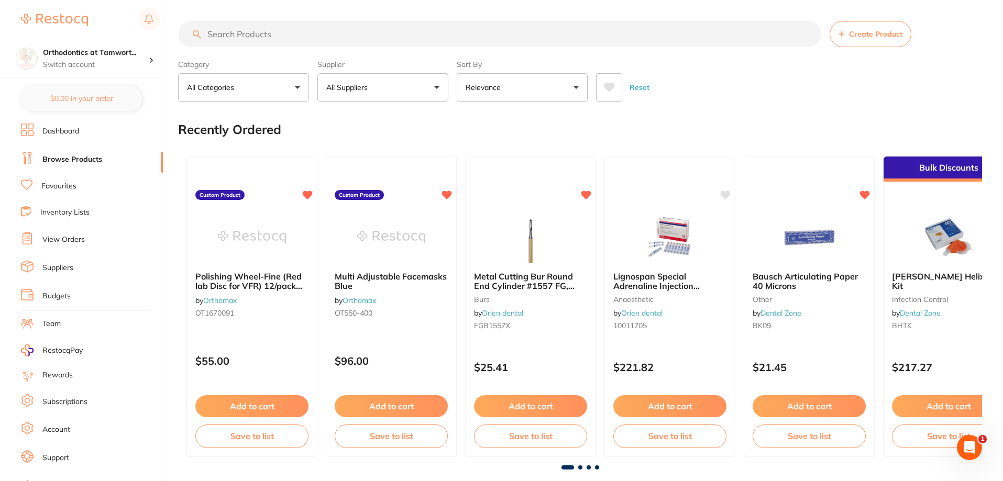
click at [291, 30] on input "search" at bounding box center [499, 34] width 643 height 26
click at [388, 100] on button "All Suppliers" at bounding box center [382, 87] width 131 height 28
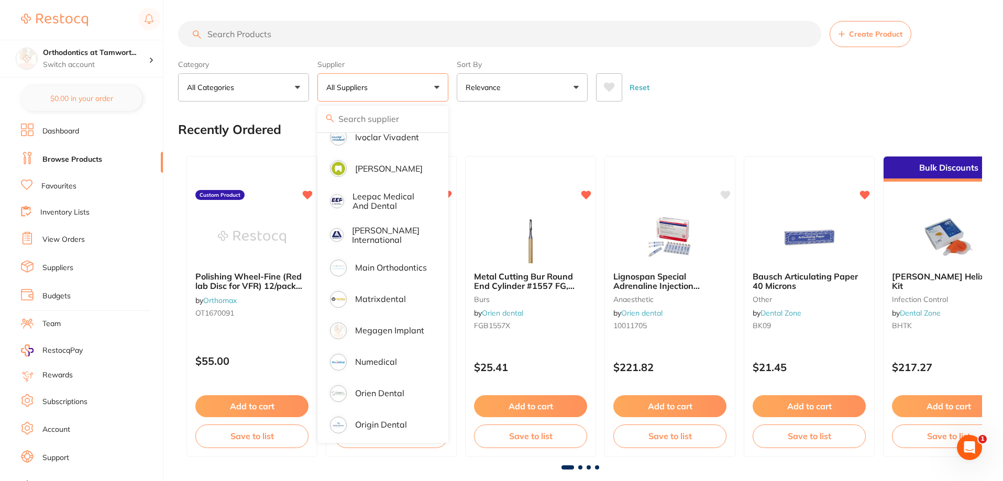
scroll to position [681, 0]
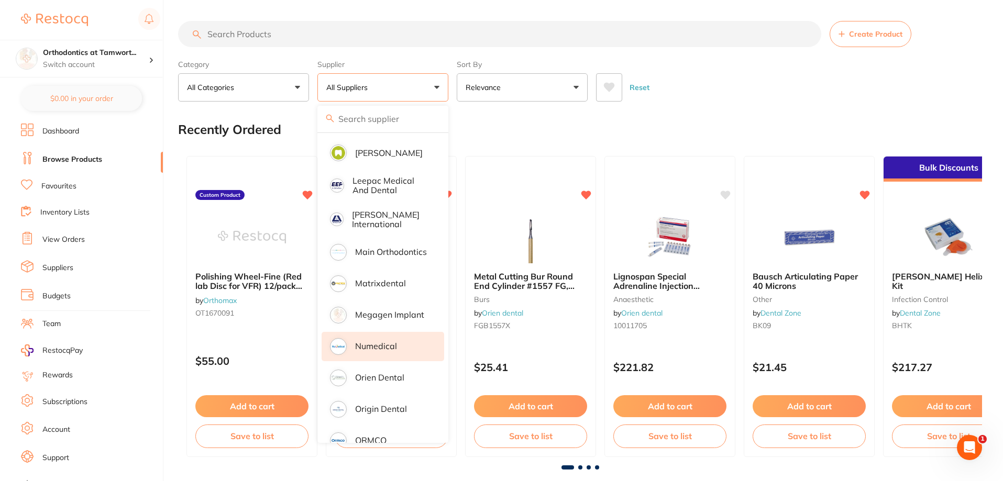
click at [394, 341] on p "Numedical" at bounding box center [376, 345] width 42 height 9
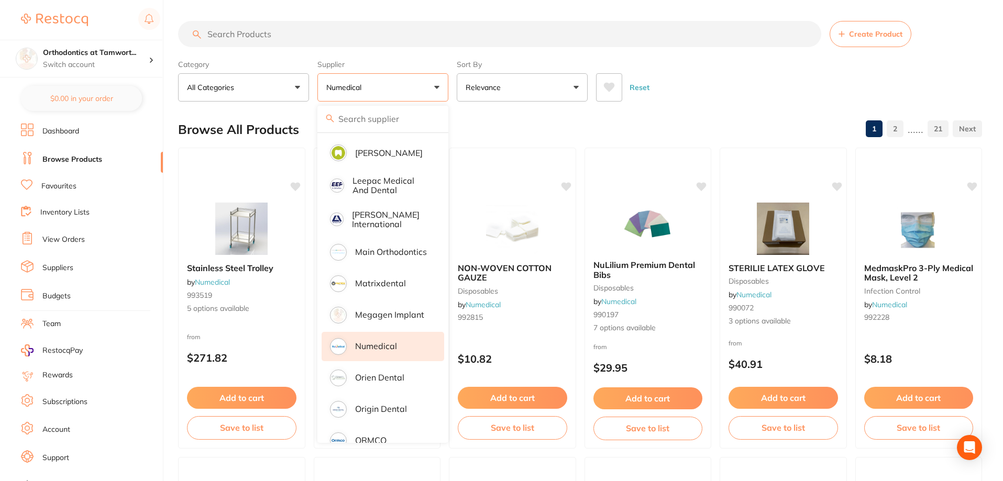
click at [317, 31] on input "search" at bounding box center [499, 34] width 643 height 26
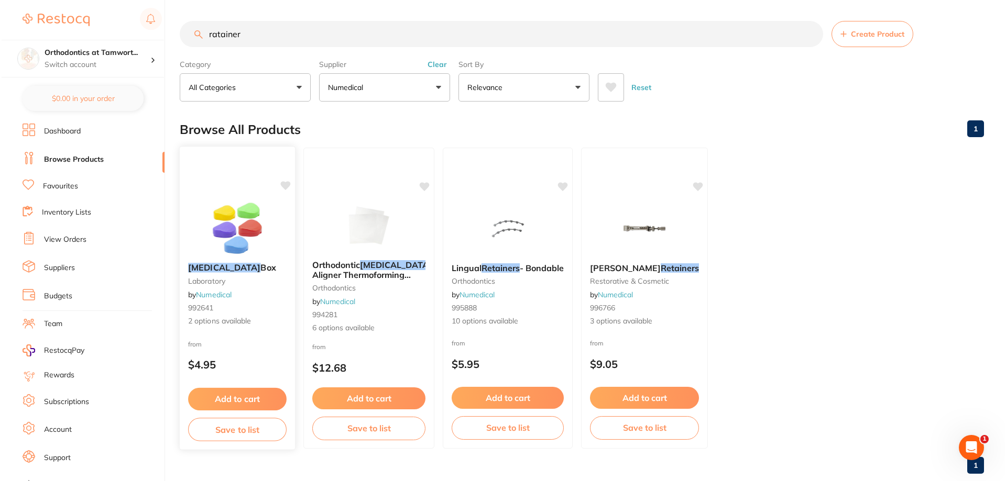
scroll to position [0, 0]
type input "ratainer"
click at [237, 220] on img at bounding box center [235, 228] width 69 height 53
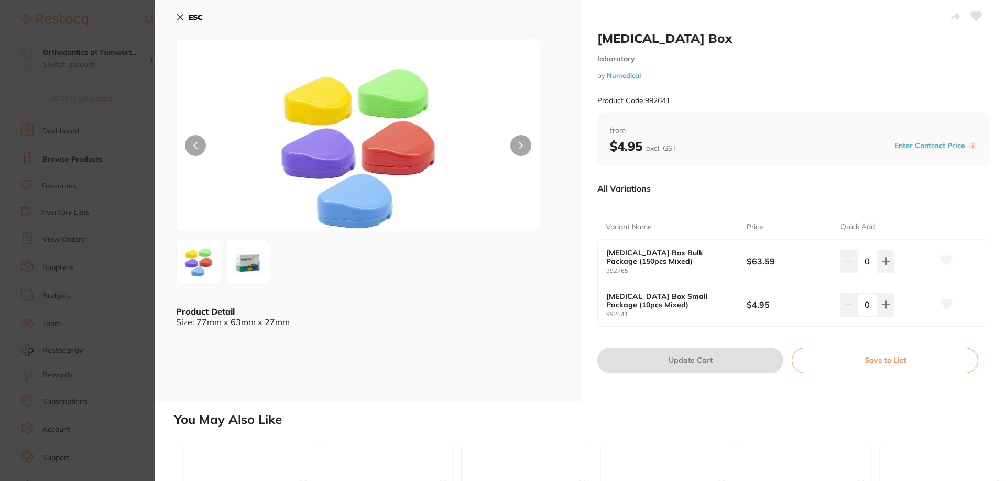
click at [882, 264] on icon at bounding box center [885, 261] width 8 height 8
type input "1"
click at [733, 361] on button "Update Cart" at bounding box center [690, 360] width 186 height 25
checkbox input "false"
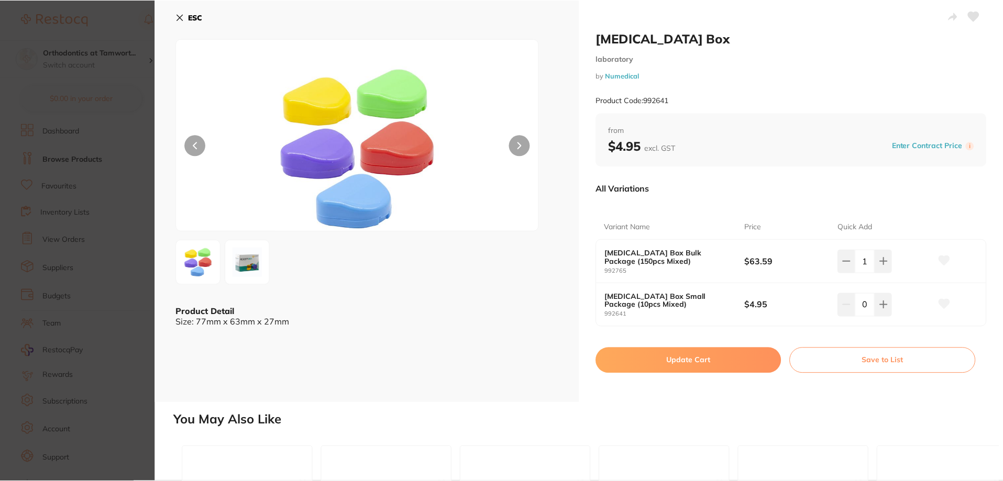
scroll to position [22, 0]
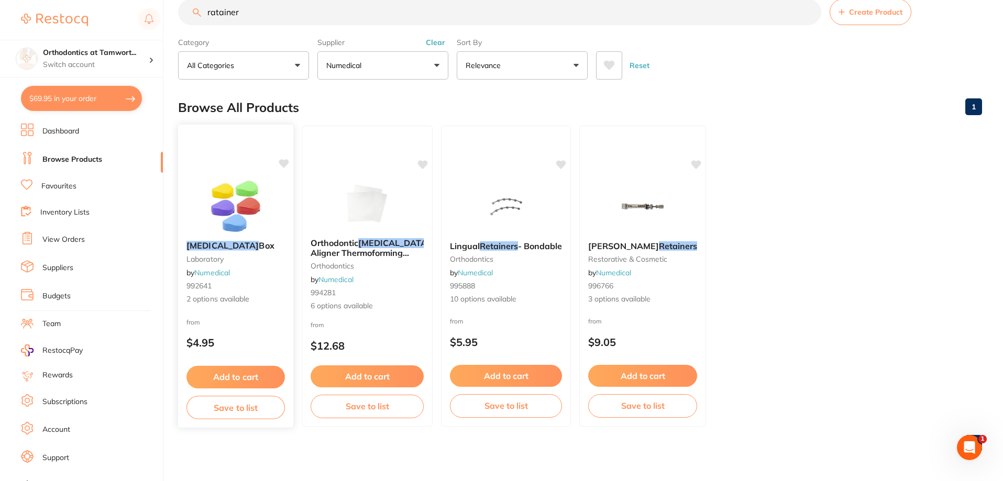
click at [214, 403] on button "Save to list" at bounding box center [235, 408] width 98 height 24
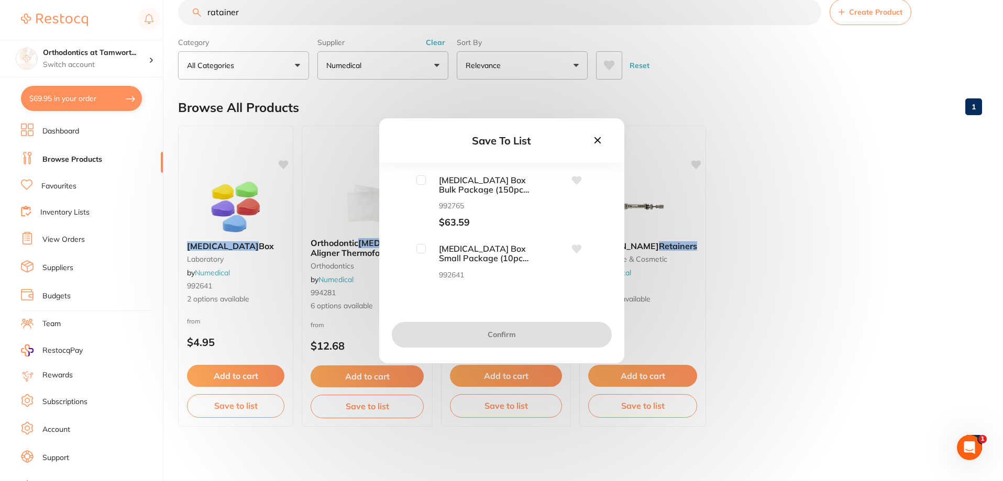
click at [424, 184] on input "checkbox" at bounding box center [420, 179] width 9 height 9
checkbox input "true"
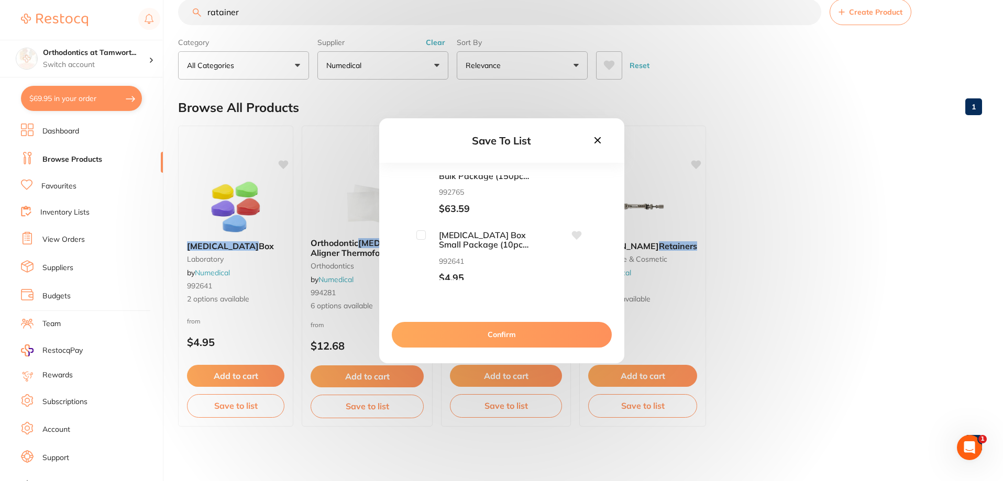
scroll to position [17, 0]
click at [492, 337] on button "Confirm" at bounding box center [502, 334] width 220 height 25
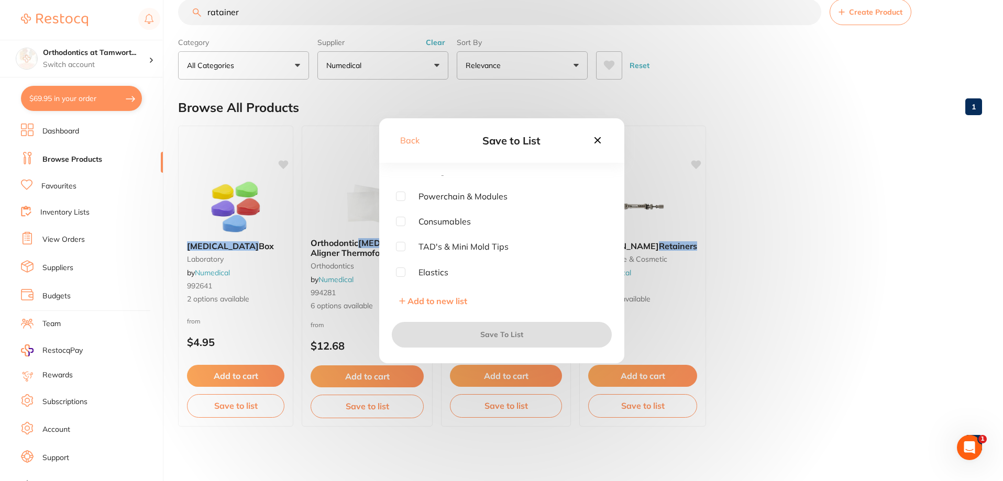
scroll to position [52, 0]
click at [400, 225] on input "checkbox" at bounding box center [400, 228] width 9 height 9
checkbox input "true"
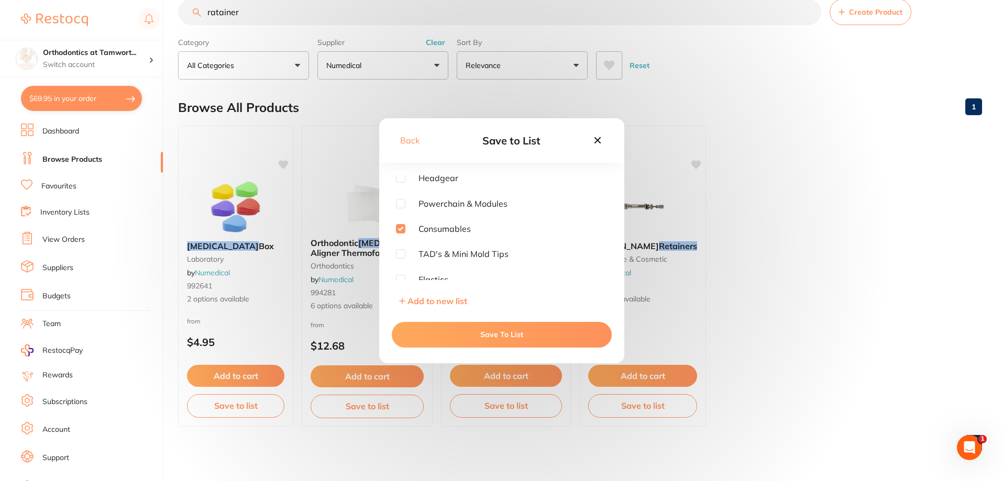
click at [481, 335] on button "Save To List" at bounding box center [502, 334] width 220 height 25
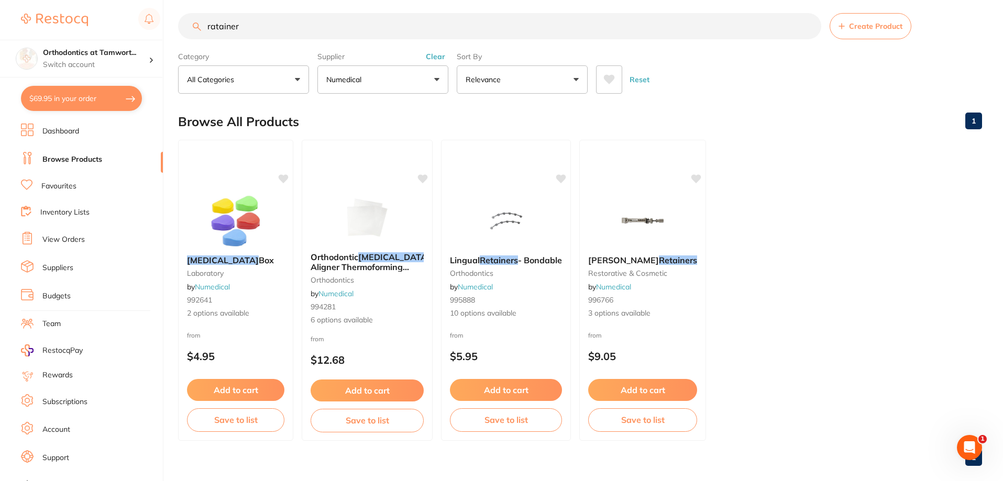
scroll to position [0, 0]
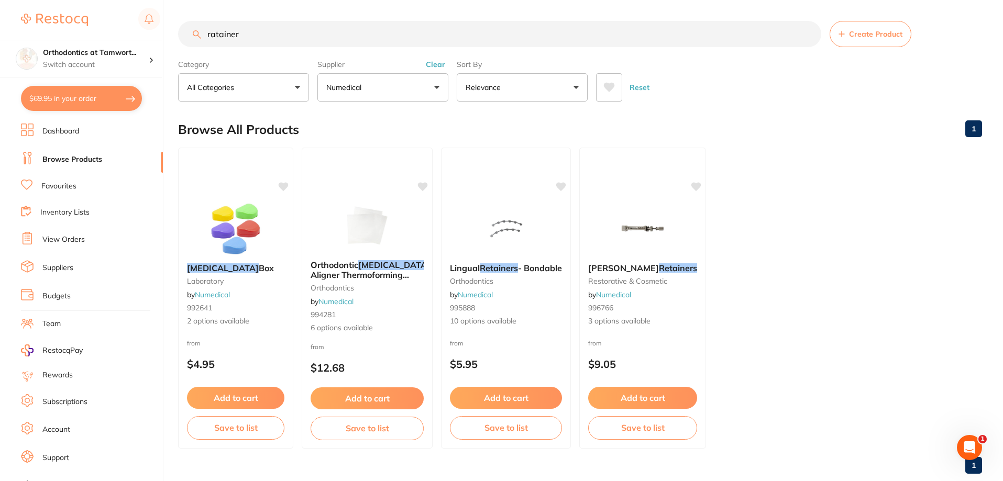
drag, startPoint x: 252, startPoint y: 40, endPoint x: 182, endPoint y: 20, distance: 72.8
click at [182, 20] on main "ratainer Create Product Category All Categories All Categories laboratory ortho…" at bounding box center [590, 251] width 825 height 503
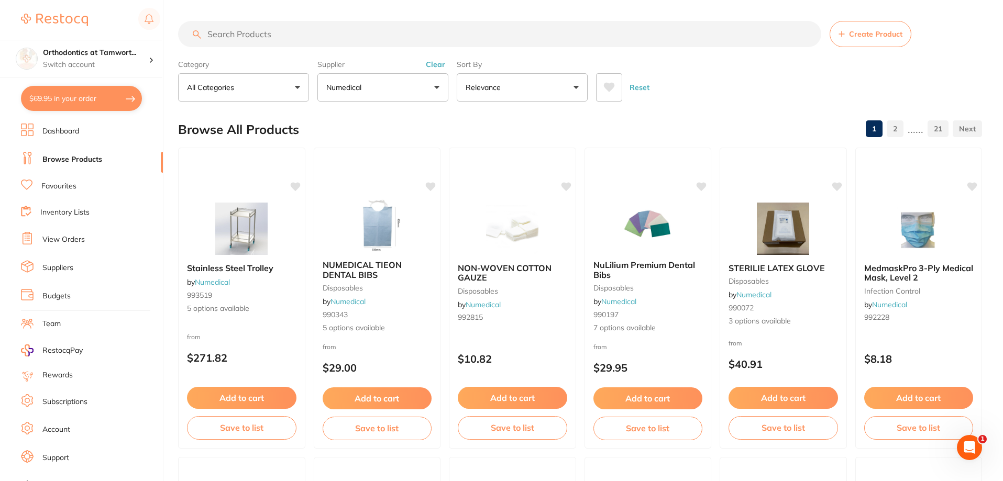
click at [395, 93] on button "Numedical" at bounding box center [382, 87] width 131 height 28
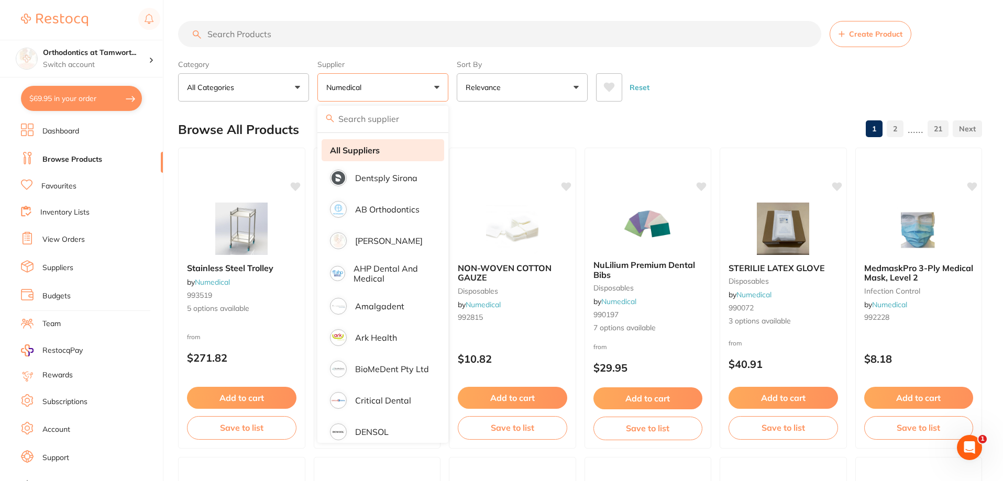
click at [376, 153] on strong "All Suppliers" at bounding box center [355, 150] width 50 height 9
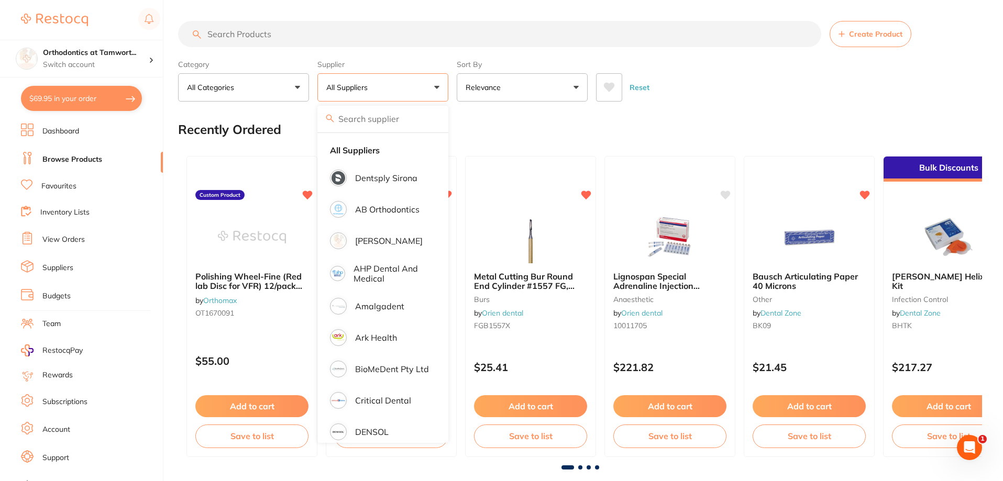
click at [515, 113] on div "Recently Ordered" at bounding box center [580, 129] width 804 height 35
click at [506, 123] on div "Recently Ordered" at bounding box center [580, 129] width 804 height 35
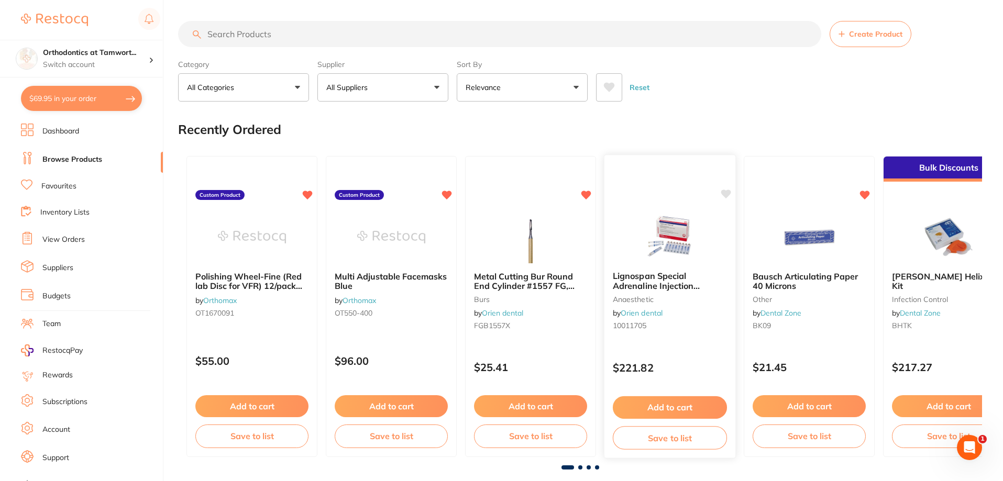
click at [664, 435] on button "Save to list" at bounding box center [670, 438] width 114 height 24
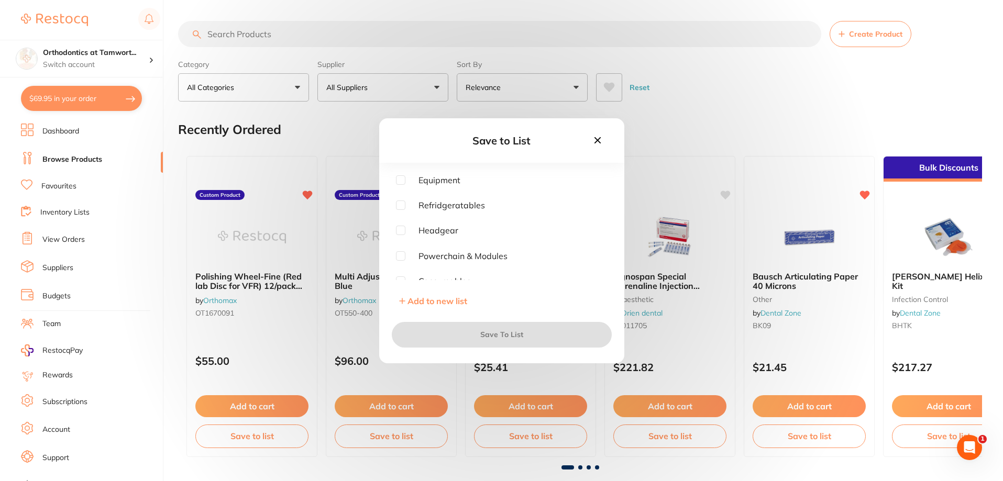
click at [403, 206] on input "checkbox" at bounding box center [400, 205] width 9 height 9
checkbox input "true"
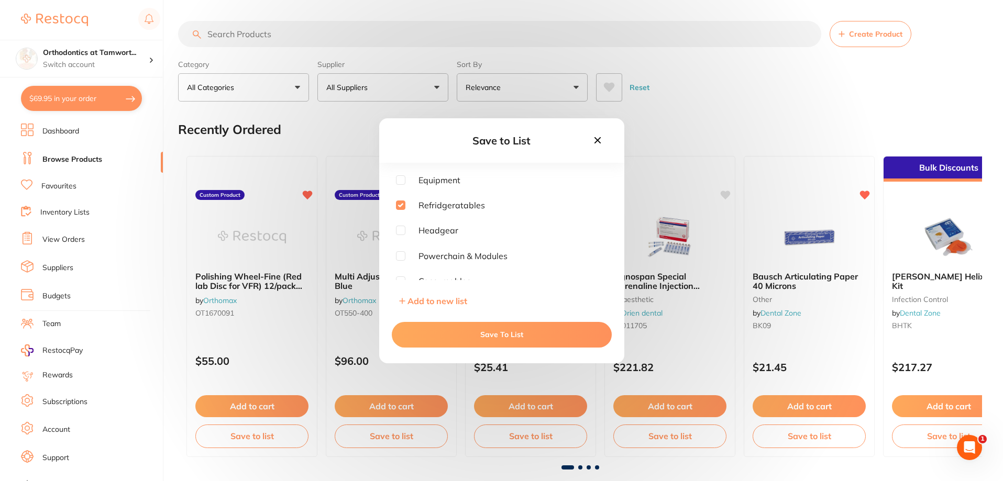
click at [490, 336] on button "Save To List" at bounding box center [502, 334] width 220 height 25
